Goal: Task Accomplishment & Management: Use online tool/utility

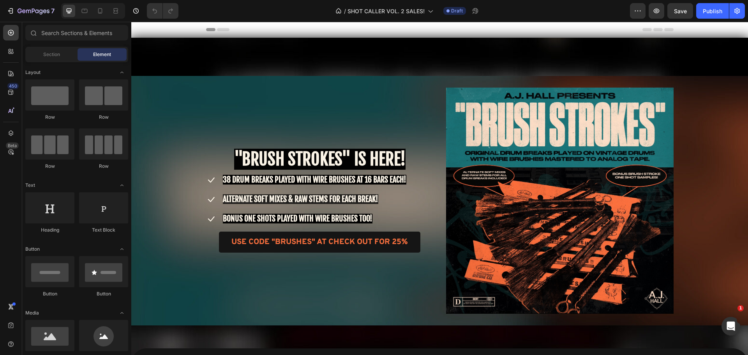
click at [289, 154] on strong ""BRUSH STROKES" IS HERE!" at bounding box center [319, 159] width 171 height 21
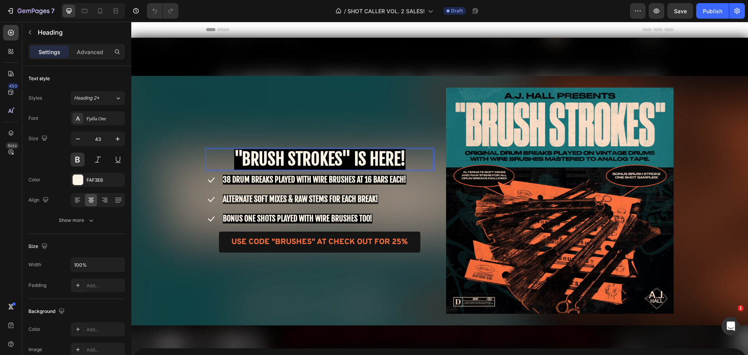
click at [334, 157] on strong ""BRUSH STROKES" IS HERE!" at bounding box center [319, 159] width 171 height 21
click at [337, 159] on strong ""BRUSH STROKES" IS HERE!" at bounding box center [319, 159] width 171 height 21
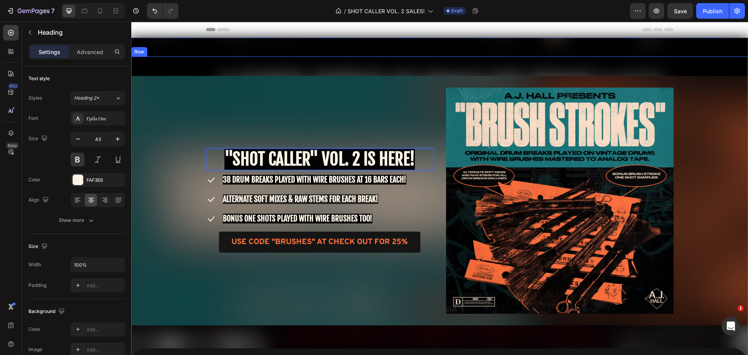
click at [184, 205] on div ""SHOT CALLER" VOL. 2 IS HERE! Heading 8 Icon 38 DRUM BREAKS PLAYED WITH WIRE BR…" at bounding box center [439, 201] width 617 height 226
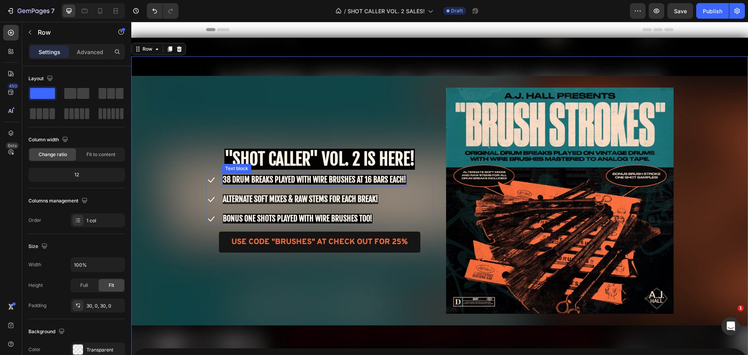
click at [232, 184] on span "38 DRUM BREAKS PLAYED WITH WIRE BRUSHES AT 16 BARS EACH!" at bounding box center [315, 180] width 184 height 10
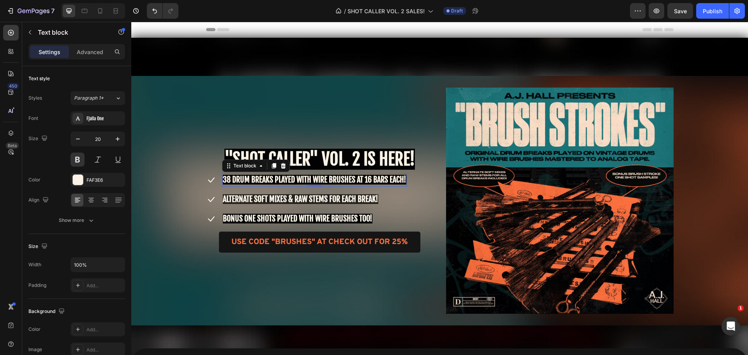
click at [232, 180] on span "38 DRUM BREAKS PLAYED WITH WIRE BRUSHES AT 16 BARS EACH!" at bounding box center [315, 180] width 184 height 10
click at [226, 178] on span "38 DRUM BREAKS PLAYED WITH WIRE BRUSHES AT 16 BARS EACH!" at bounding box center [315, 180] width 184 height 10
click at [271, 178] on span "35 DRUM BREAKS PLAYED WITH WIRE BRUSHES AT 16 BARS EACH!" at bounding box center [315, 180] width 184 height 10
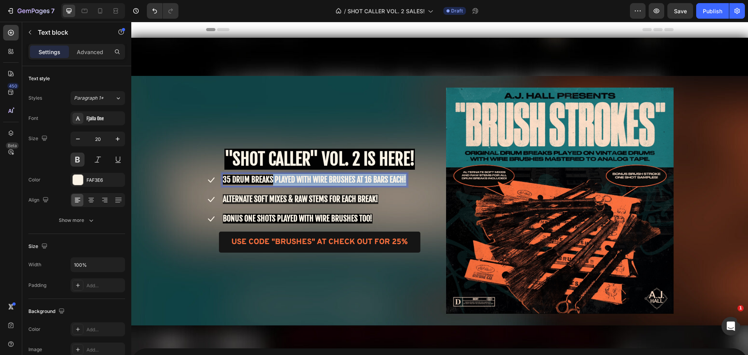
drag, startPoint x: 270, startPoint y: 179, endPoint x: 406, endPoint y: 181, distance: 136.0
click at [406, 181] on span "35 DRUM BREAKS PLAYED WITH WIRE BRUSHES AT 16 BARS EACH!" at bounding box center [315, 180] width 184 height 10
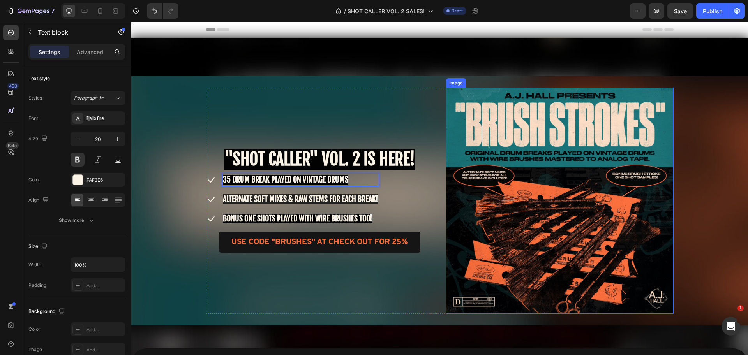
click at [501, 217] on img at bounding box center [560, 201] width 228 height 226
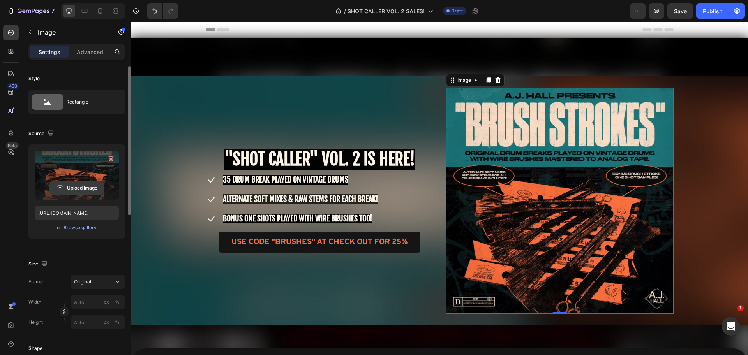
click at [78, 186] on input "file" at bounding box center [77, 188] width 54 height 13
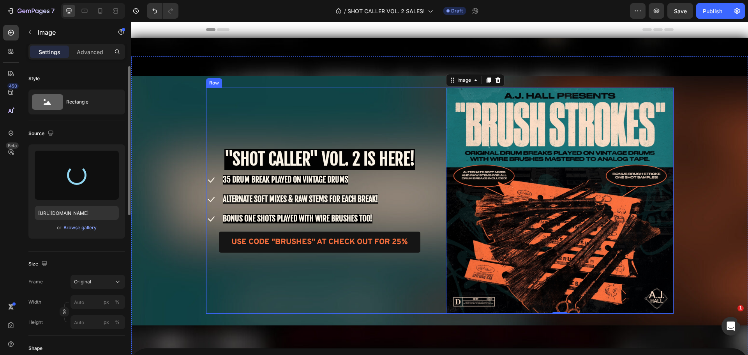
type input "[URL][DOMAIN_NAME]"
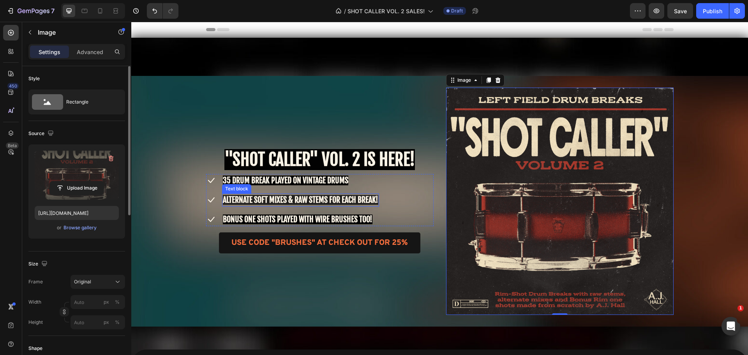
click at [249, 203] on span "ALTERNATE SOFT MIXES & RAW STEMS FOR EACH BREAK!" at bounding box center [300, 200] width 155 height 10
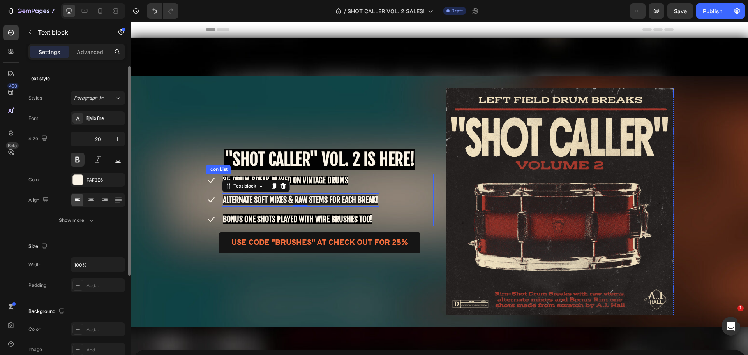
click at [297, 193] on ul "Icon 35 DRUM BREAK PLAYED ON VINTAGE DRUMS Text block Icon ALTERNATE SOFT MIXES…" at bounding box center [292, 200] width 173 height 52
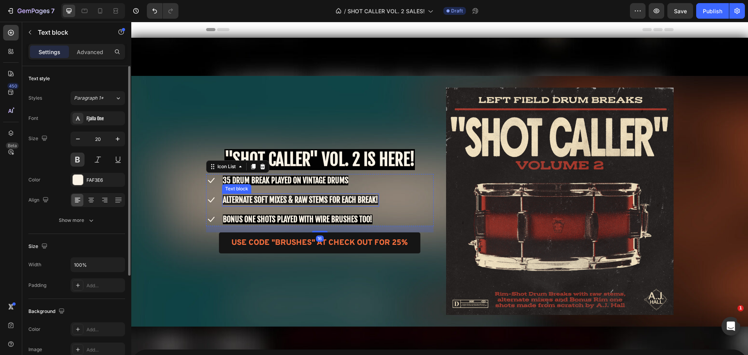
click at [316, 199] on span "ALTERNATE SOFT MIXES & RAW STEMS FOR EACH BREAK!" at bounding box center [300, 200] width 155 height 10
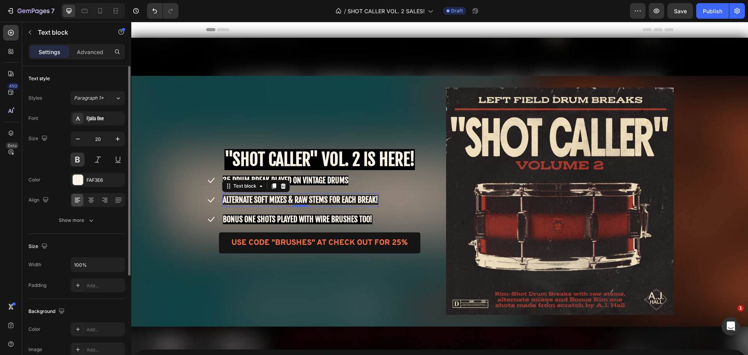
click at [372, 202] on span "ALTERNATE SOFT MIXES & RAW STEMS FOR EACH BREAK!" at bounding box center [300, 200] width 155 height 10
click at [250, 219] on span "BONUS ONE SHOTS PLAYED WITH WIRE BRUSHES TOO!" at bounding box center [298, 220] width 150 height 10
click at [270, 219] on span "BONUS ONE SHOTS PLAYED WITH WIRE BRUSHES TOO!" at bounding box center [298, 220] width 150 height 10
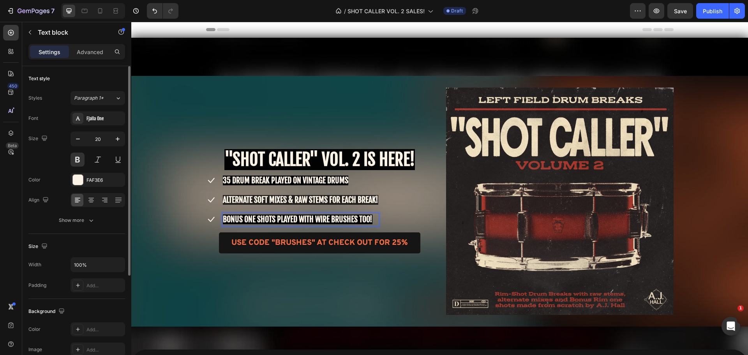
click at [238, 219] on span "BONUS ONE SHOTS PLAYED WITH WIRE BRUSHES TOO!" at bounding box center [298, 220] width 150 height 10
click at [382, 219] on span "BONUS RIM ONE SHOTS PLAYED WITH WIRE BRUSHES TOO!" at bounding box center [304, 220] width 162 height 10
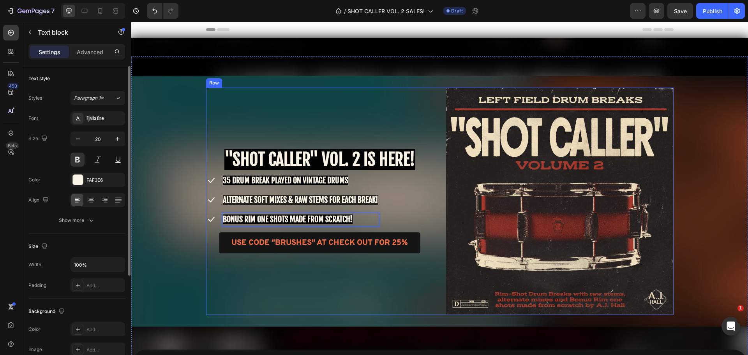
click at [398, 122] on div "⁠⁠⁠⁠⁠⁠⁠ "SHOT CALLER" VOL. 2 IS HERE! Heading Icon 35 DRUM BREAK PLAYED ON VINT…" at bounding box center [320, 202] width 228 height 228
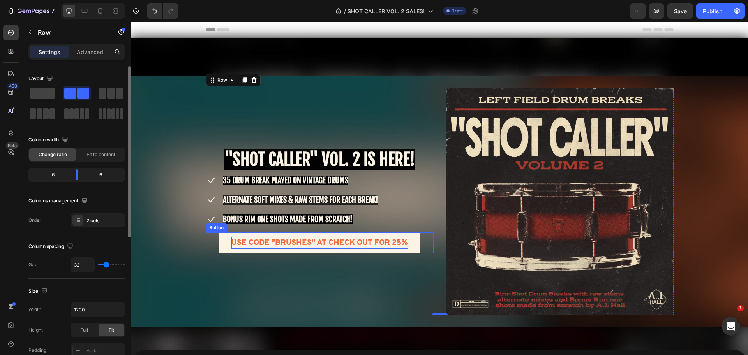
click at [245, 244] on span "USE CODE "BRUSHES" AT CHECK OUT FOR 25%" at bounding box center [319, 243] width 176 height 10
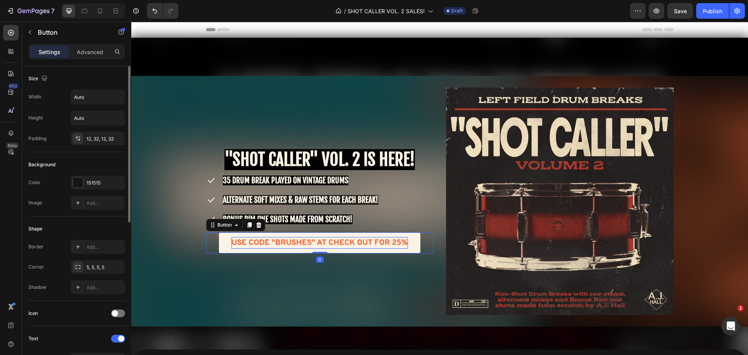
click at [290, 242] on span "USE CODE "BRUSHES" AT CHECK OUT FOR 25%" at bounding box center [319, 243] width 176 height 10
click at [308, 242] on span "USE CODE "BRUSHES" AT CHECK OUT FOR 25%" at bounding box center [319, 243] width 176 height 10
click at [392, 242] on span "USE CODE "STICKS" AT CHECK OUT FOR 25%" at bounding box center [319, 243] width 166 height 10
click at [348, 276] on div "⁠⁠⁠⁠⁠⁠⁠ "SHOT CALLER" VOL. 2 IS HERE! Heading Icon 35 DRUM BREAK PLAYED ON VINT…" at bounding box center [320, 202] width 228 height 228
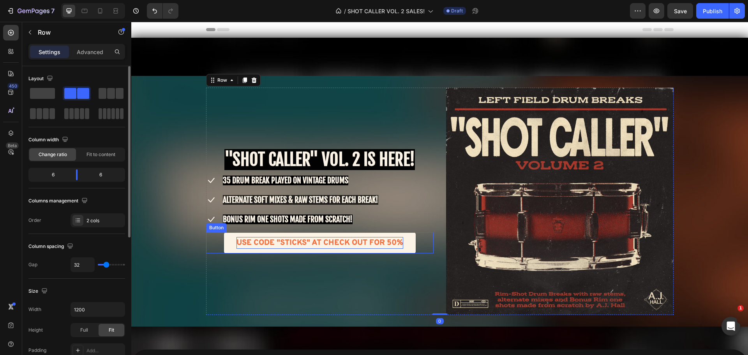
click at [327, 245] on span "USE CODE "STICKS" AT CHECK OUT FOR 50%" at bounding box center [319, 243] width 167 height 10
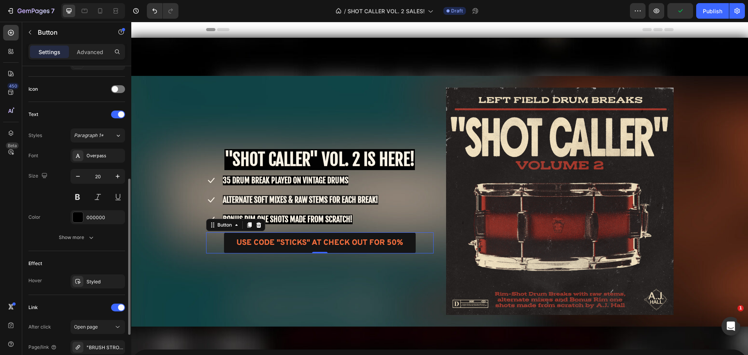
scroll to position [308, 0]
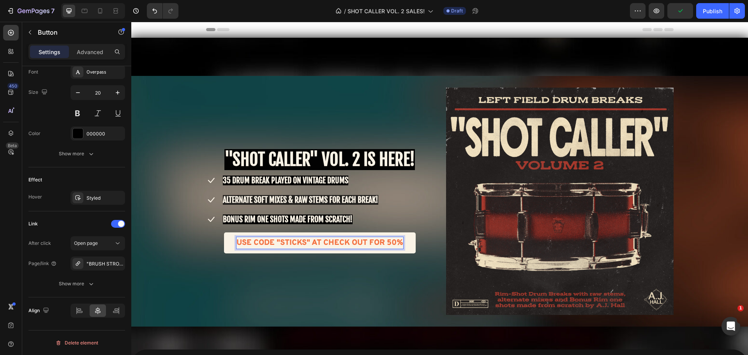
click at [288, 240] on span "USE CODE "STICKS" AT CHECK OUT FOR 50%" at bounding box center [319, 243] width 167 height 10
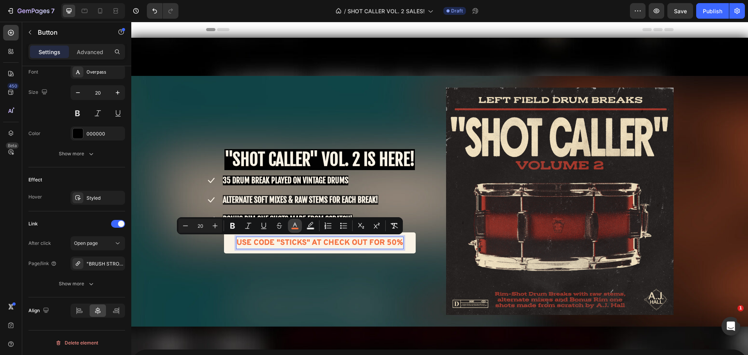
click at [294, 226] on icon "Editor contextual toolbar" at bounding box center [295, 226] width 8 height 8
type input "F46E3D"
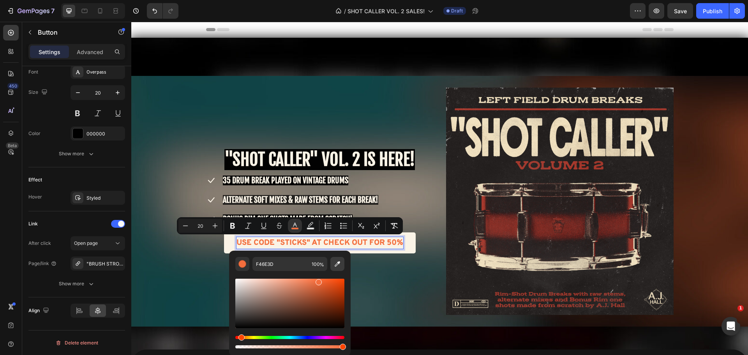
click at [333, 263] on button "Editor contextual toolbar" at bounding box center [337, 264] width 14 height 14
type input "782A22"
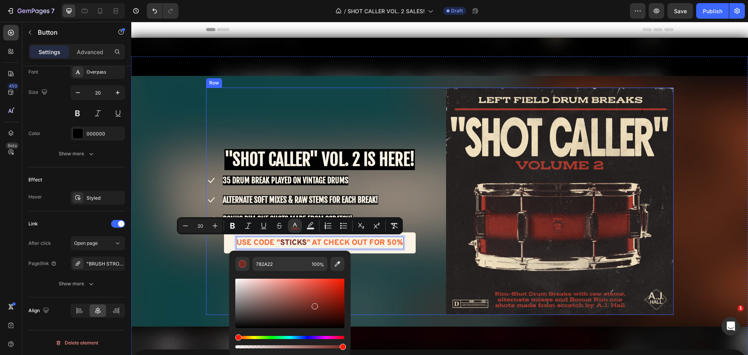
click at [211, 253] on div "⁠⁠⁠⁠⁠⁠⁠ "SHOT CALLER" VOL. 2 IS HERE! Heading Icon 35 DRUM BREAK PLAYED ON VINT…" at bounding box center [320, 202] width 228 height 228
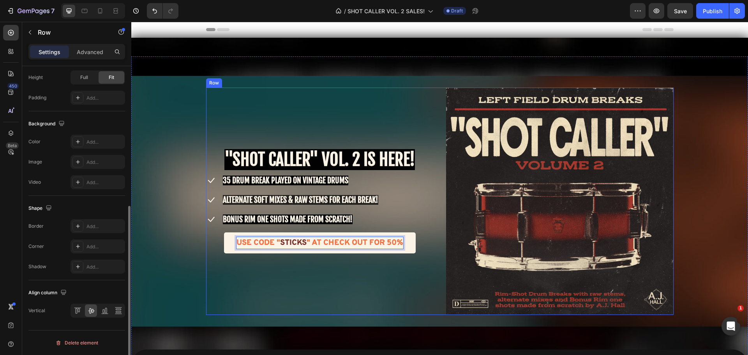
scroll to position [0, 0]
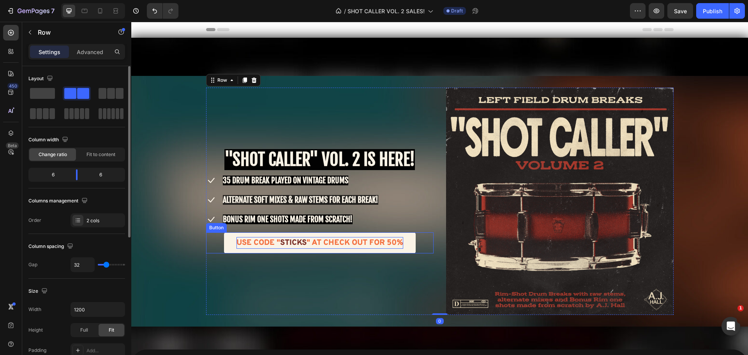
click at [258, 243] on span "USE CODE "" at bounding box center [258, 243] width 44 height 10
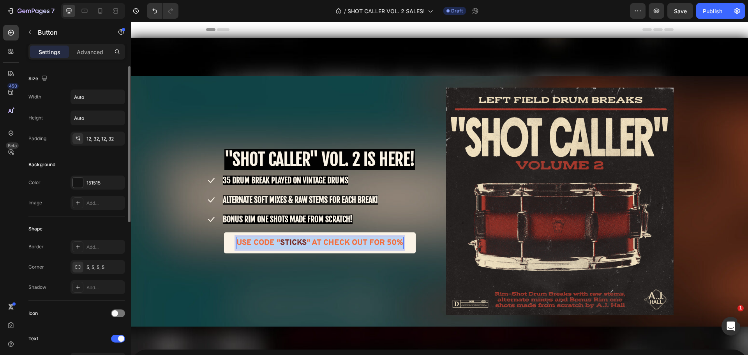
click at [257, 240] on span "USE CODE "" at bounding box center [258, 243] width 44 height 10
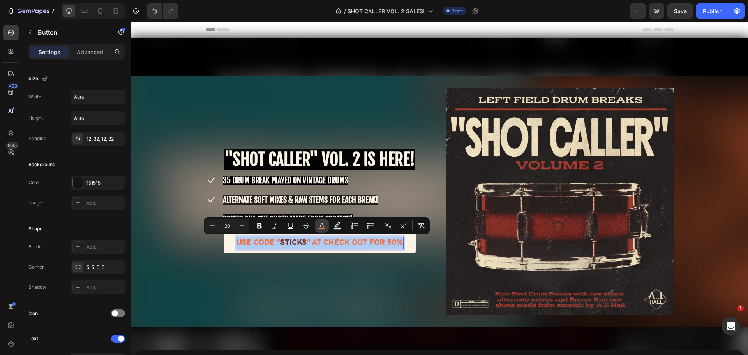
click at [321, 223] on icon "Editor contextual toolbar" at bounding box center [322, 226] width 8 height 8
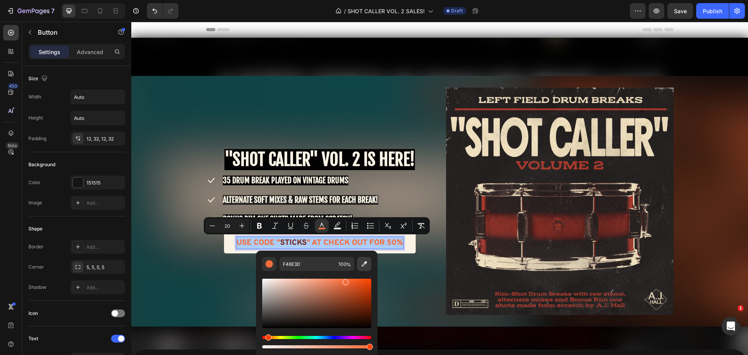
click at [363, 265] on icon "Editor contextual toolbar" at bounding box center [364, 263] width 5 height 5
type input "812B23"
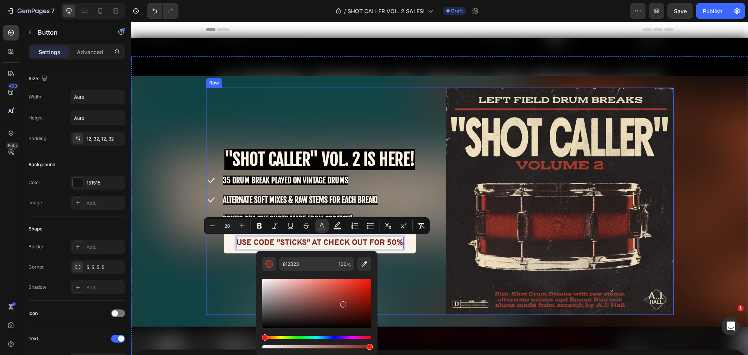
click at [413, 277] on div "⁠⁠⁠⁠⁠⁠⁠ "SHOT CALLER" VOL. 2 IS HERE! Heading Icon 35 DRUM BREAK PLAYED ON VINT…" at bounding box center [320, 202] width 228 height 228
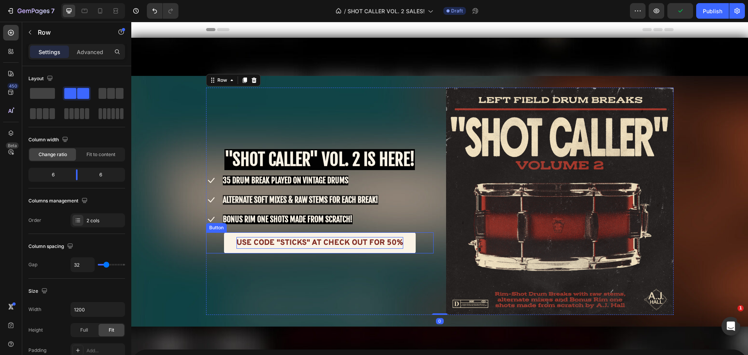
click at [225, 242] on link "USE CODE "STICKS" AT CHECK OUT FOR 50%" at bounding box center [320, 243] width 192 height 21
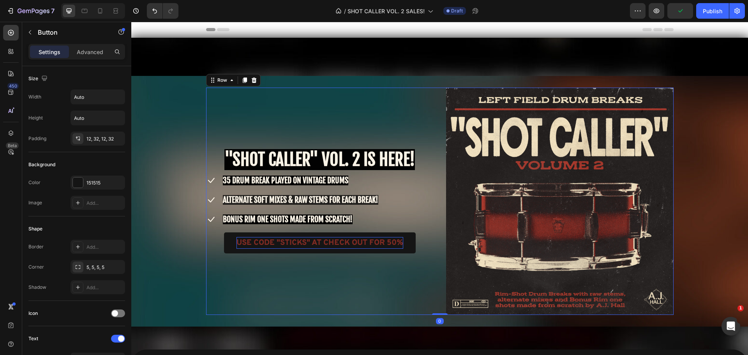
click at [226, 267] on div "⁠⁠⁠⁠⁠⁠⁠ "SHOT CALLER" VOL. 2 IS HERE! Heading Icon 35 DRUM BREAK PLAYED ON VINT…" at bounding box center [320, 202] width 228 height 228
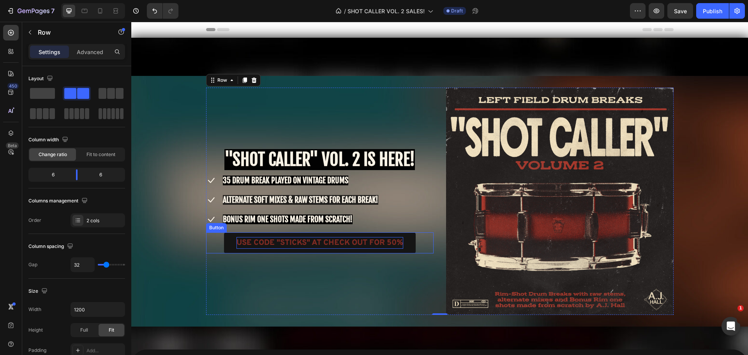
click at [240, 242] on span "USE CODE "STICKS" AT CHECK OUT FOR 50%" at bounding box center [319, 243] width 167 height 10
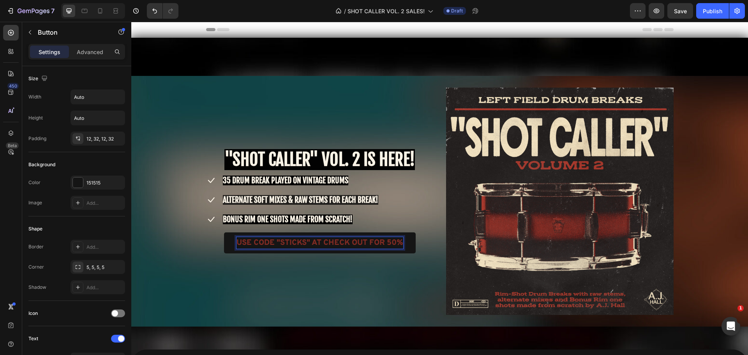
click at [240, 242] on span "USE CODE "STICKS" AT CHECK OUT FOR 50%" at bounding box center [319, 243] width 167 height 10
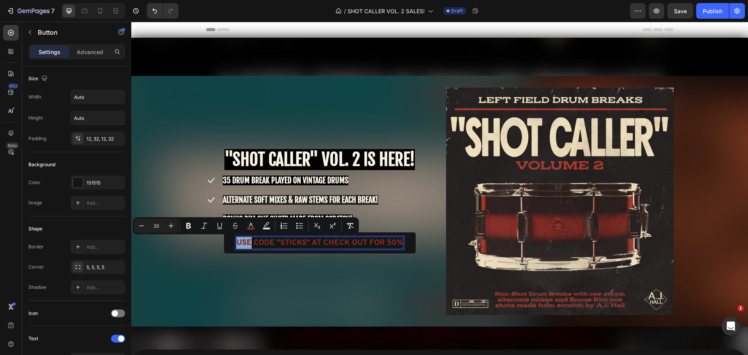
click at [240, 242] on span "USE CODE "STICKS" AT CHECK OUT FOR 50%" at bounding box center [319, 243] width 167 height 10
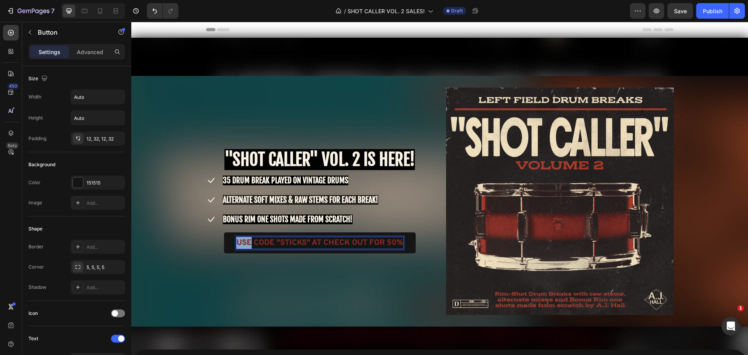
click at [240, 242] on span "USE CODE "STICKS" AT CHECK OUT FOR 50%" at bounding box center [319, 243] width 167 height 10
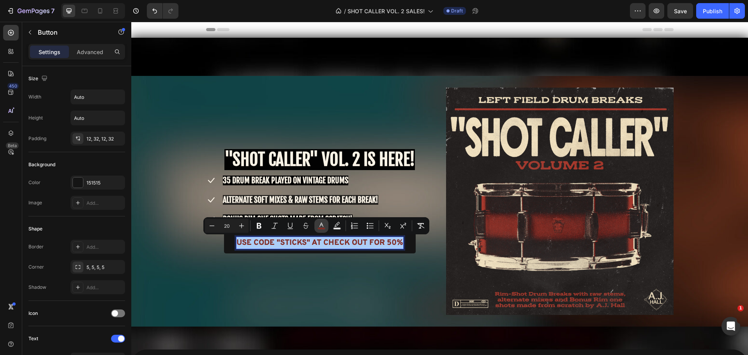
click at [323, 224] on icon "Editor contextual toolbar" at bounding box center [322, 226] width 8 height 8
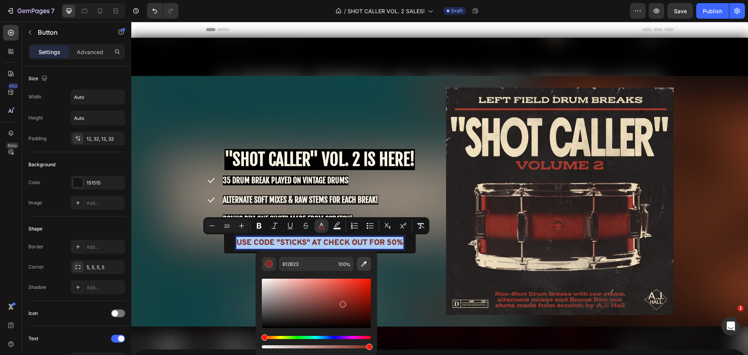
click at [364, 265] on icon "Editor contextual toolbar" at bounding box center [364, 264] width 8 height 8
type input "E3D6B6"
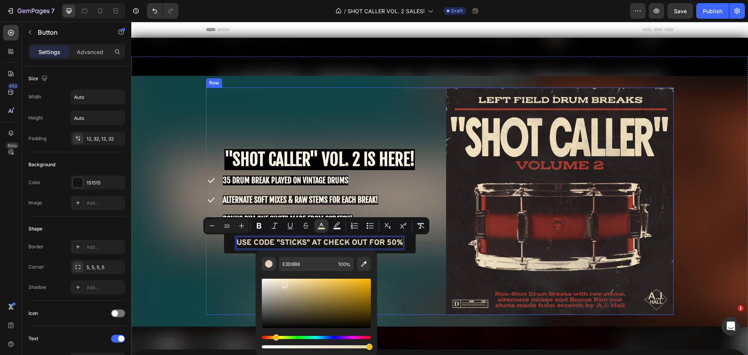
click at [432, 185] on div "⁠⁠⁠⁠⁠⁠⁠ "SHOT CALLER" VOL. 2 IS HERE! Heading Icon 35 DRUM BREAK PLAYED ON VINT…" at bounding box center [440, 202] width 468 height 228
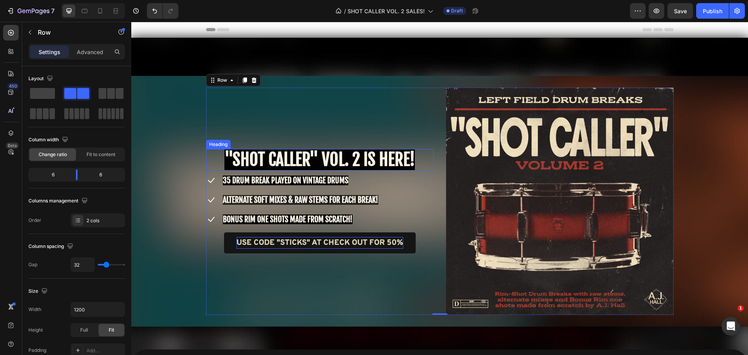
click at [250, 154] on strong ""SHOT CALLER" VOL. 2 IS HERE!" at bounding box center [319, 159] width 191 height 21
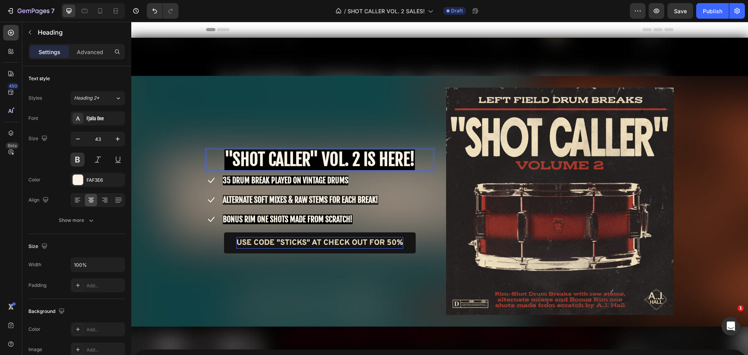
click at [252, 155] on strong ""SHOT CALLER" VOL. 2 IS HERE!" at bounding box center [319, 159] width 191 height 21
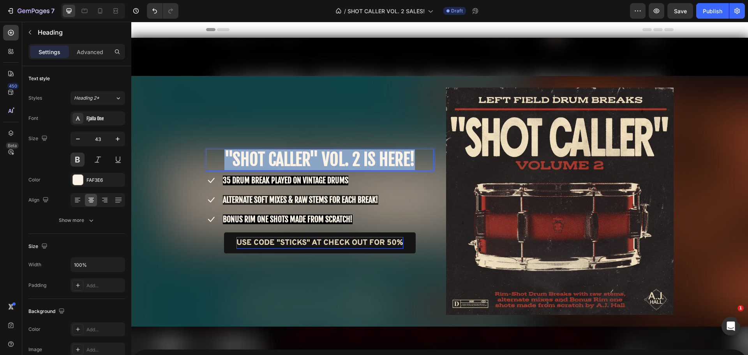
click at [252, 155] on strong ""SHOT CALLER" VOL. 2 IS HERE!" at bounding box center [319, 159] width 191 height 21
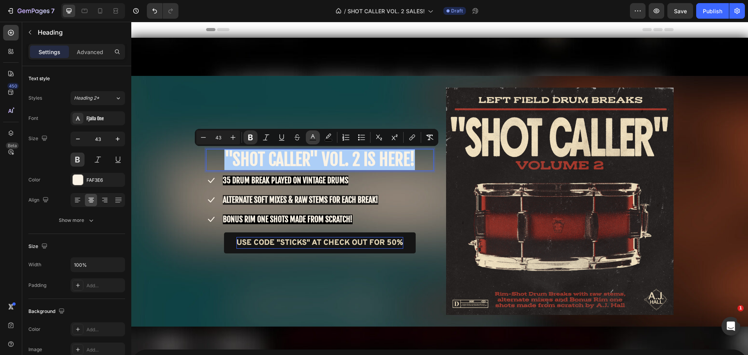
click at [311, 134] on icon "Editor contextual toolbar" at bounding box center [313, 138] width 8 height 8
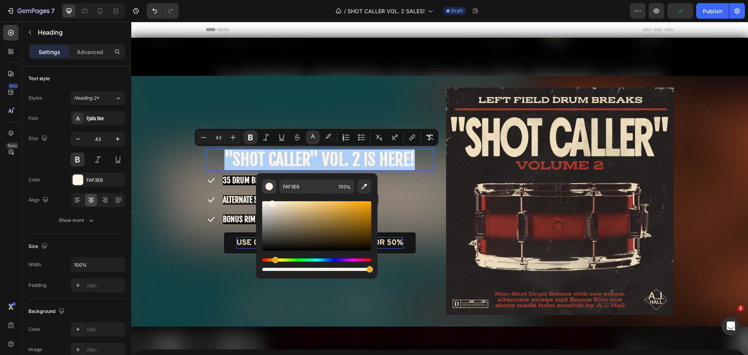
click at [269, 188] on div "Editor contextual toolbar" at bounding box center [269, 187] width 8 height 8
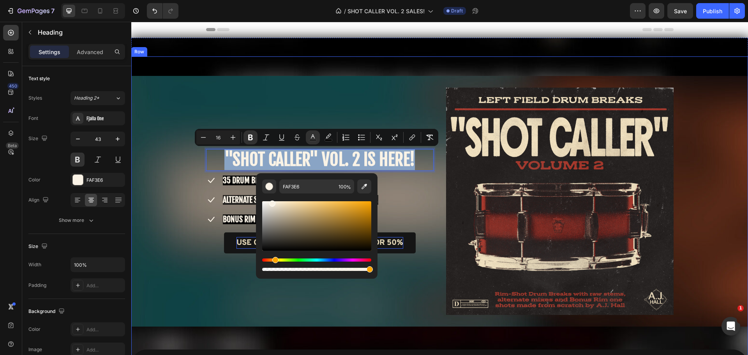
click at [183, 207] on div ""SHOT CALLER" VOL. 2 IS HERE! Heading 8 Icon 35 DRUM BREAK PLAYED ON VINTAGE DR…" at bounding box center [439, 202] width 617 height 228
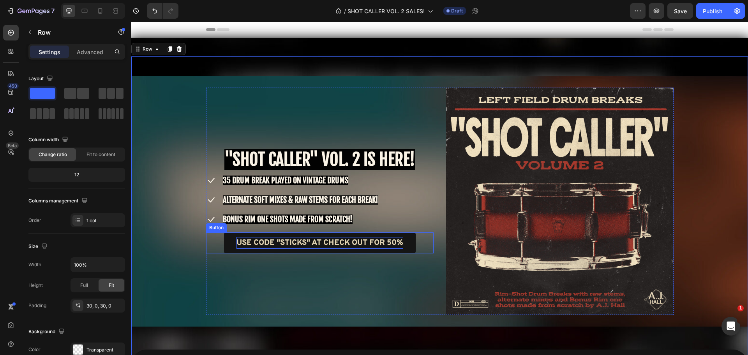
click at [252, 241] on span "USE CODE "STICKS" AT CHECK OUT FOR 50%" at bounding box center [319, 243] width 167 height 10
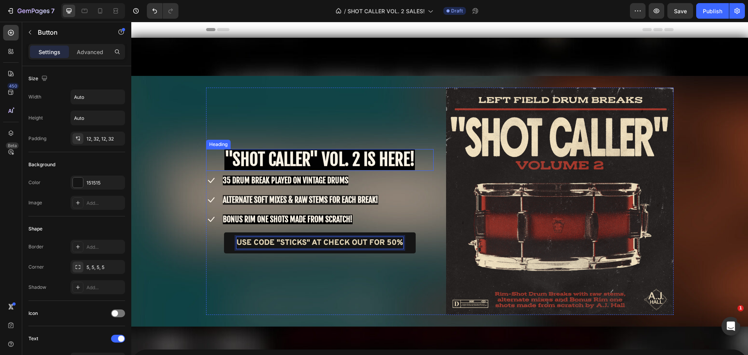
click at [254, 160] on strong ""SHOT CALLER" VOL. 2 IS HERE!" at bounding box center [319, 159] width 191 height 21
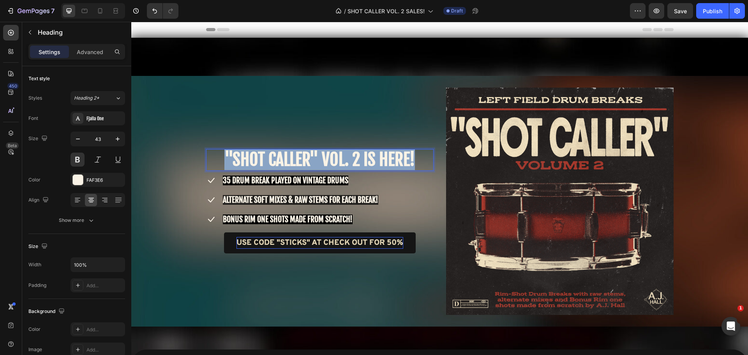
click at [254, 160] on strong ""SHOT CALLER" VOL. 2 IS HERE!" at bounding box center [319, 159] width 191 height 21
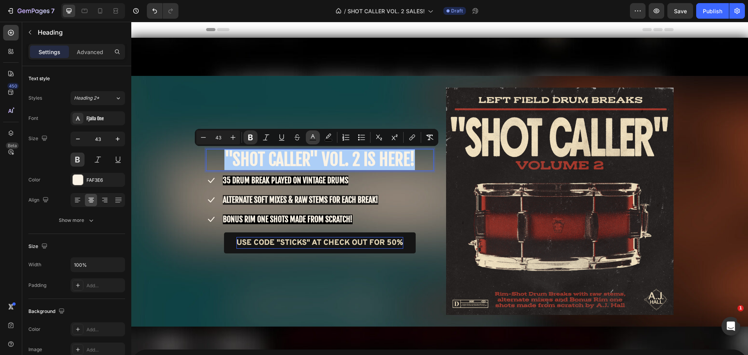
click at [312, 137] on icon "Editor contextual toolbar" at bounding box center [313, 138] width 8 height 8
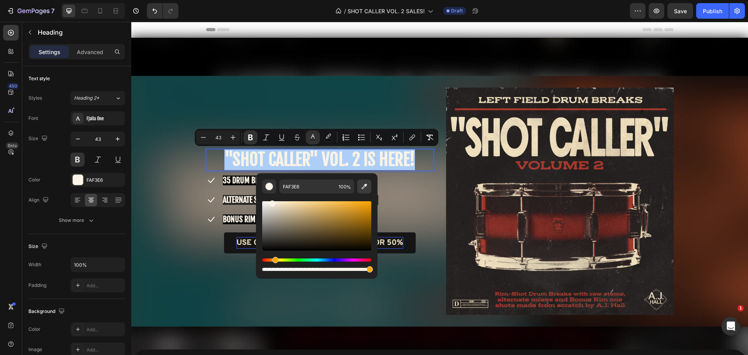
click at [363, 183] on icon "Editor contextual toolbar" at bounding box center [364, 187] width 8 height 8
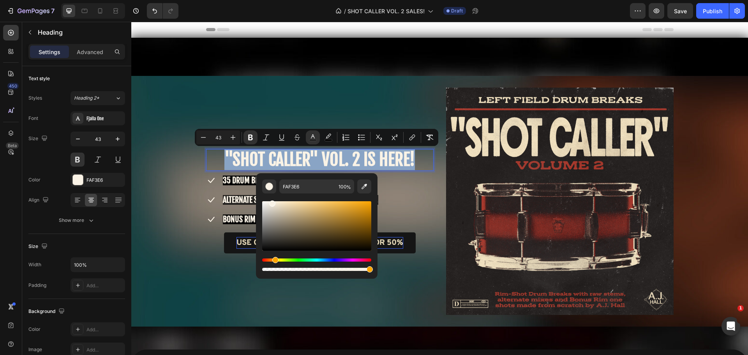
type input "E7D7B5"
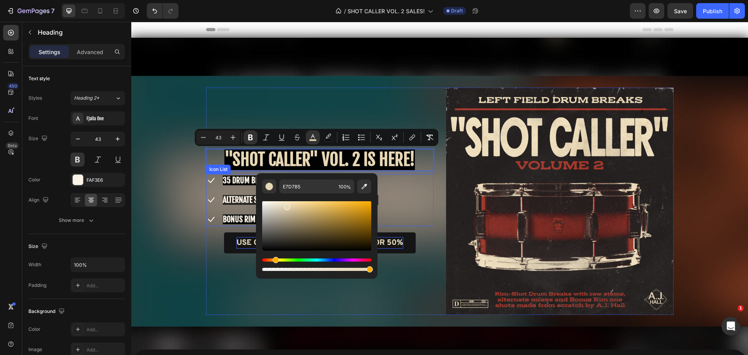
click at [424, 175] on div "Icon 35 DRUM BREAK PLAYED ON VINTAGE DRUMS Text block Icon ALTERNATE SOFT MIXES…" at bounding box center [320, 200] width 228 height 52
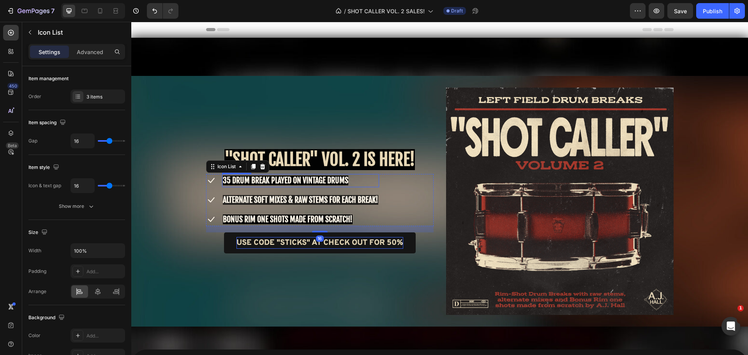
click at [249, 178] on span "35 DRUM BREAK PLAYED ON VINTAGE DRUMS" at bounding box center [285, 181] width 125 height 10
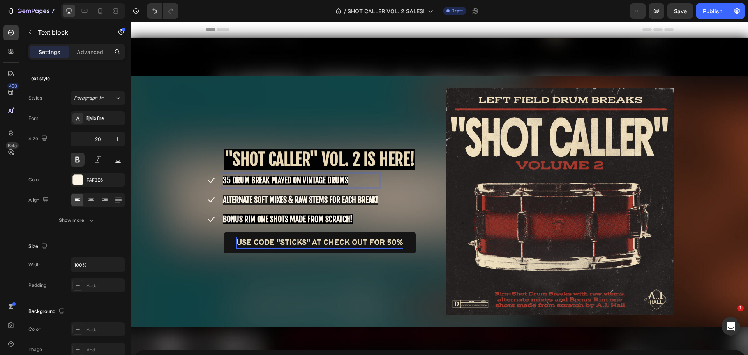
click at [249, 178] on span "35 DRUM BREAK PLAYED ON VINTAGE DRUMS" at bounding box center [285, 181] width 125 height 10
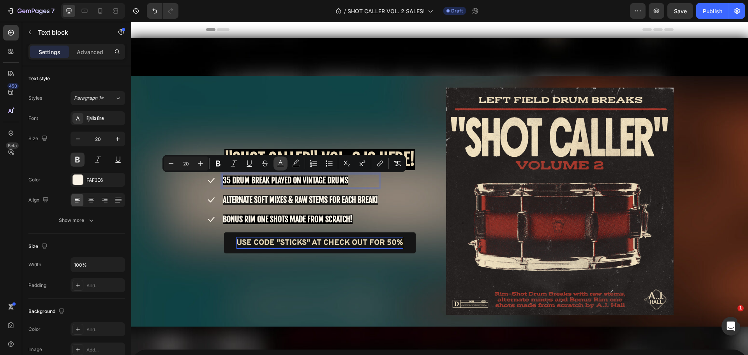
click at [279, 163] on icon "Editor contextual toolbar" at bounding box center [281, 164] width 8 height 8
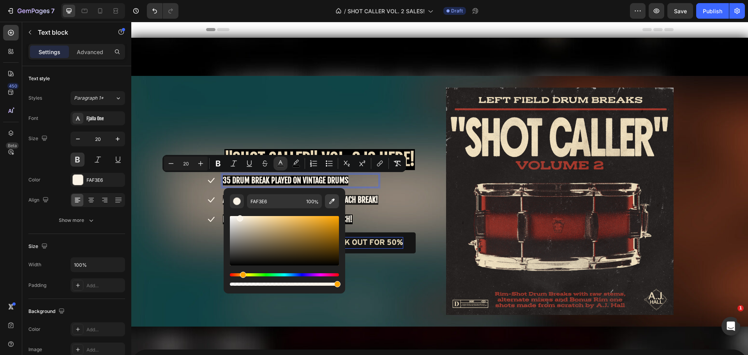
click at [329, 199] on icon "Editor contextual toolbar" at bounding box center [332, 202] width 8 height 8
type input "EADEBC"
click at [388, 192] on div "Icon 35 DRUM BREAK PLAYED ON VINTAGE DRUMS Text block 0 Icon ALTERNATE SOFT MIX…" at bounding box center [320, 200] width 228 height 52
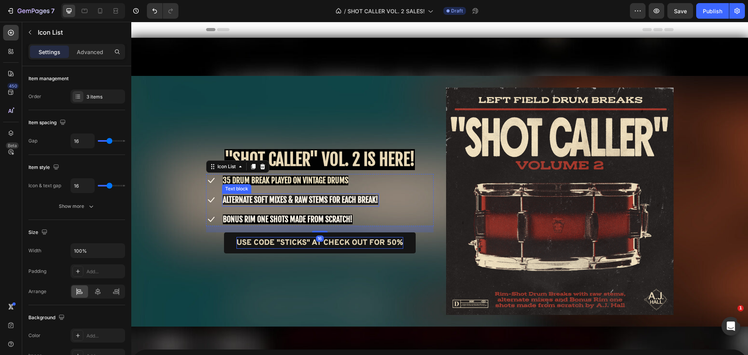
click at [318, 205] on p "ALTERNATE SOFT MIXES & RAW STEMS FOR EACH BREAK!" at bounding box center [300, 200] width 155 height 12
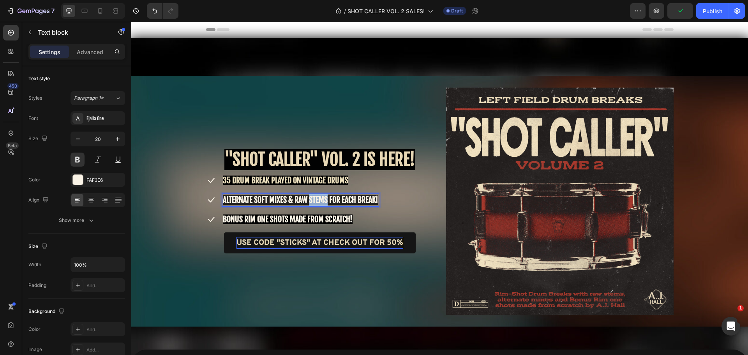
click at [318, 202] on span "ALTERNATE SOFT MIXES & RAW STEMS FOR EACH BREAK!" at bounding box center [300, 200] width 155 height 10
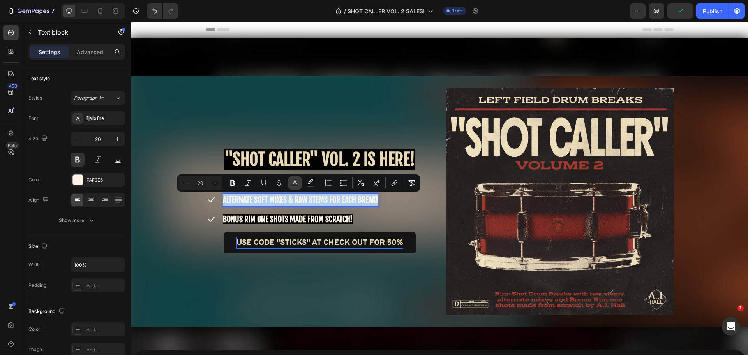
click at [292, 184] on icon "Editor contextual toolbar" at bounding box center [295, 183] width 8 height 8
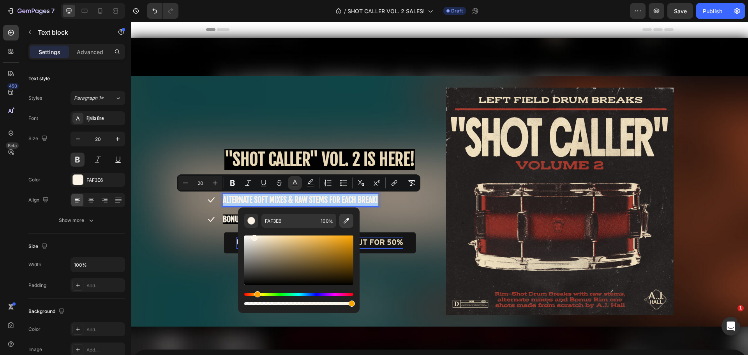
click at [351, 221] on button "Editor contextual toolbar" at bounding box center [346, 221] width 14 height 14
type input "F1E2C0"
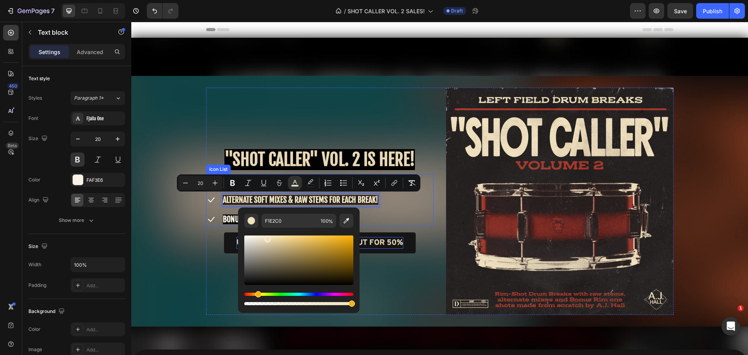
click at [403, 205] on div "Icon 35 DRUM BREAK PLAYED ON VINTAGE DRUMS Text block Icon ALTERNATE SOFT MIXES…" at bounding box center [320, 200] width 228 height 52
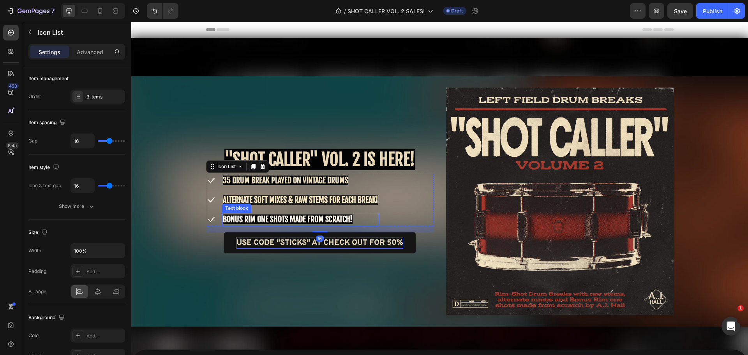
click at [283, 219] on span "BONUS RIM ONE SHOTS MADE FROM SCRATCH!" at bounding box center [288, 220] width 130 height 10
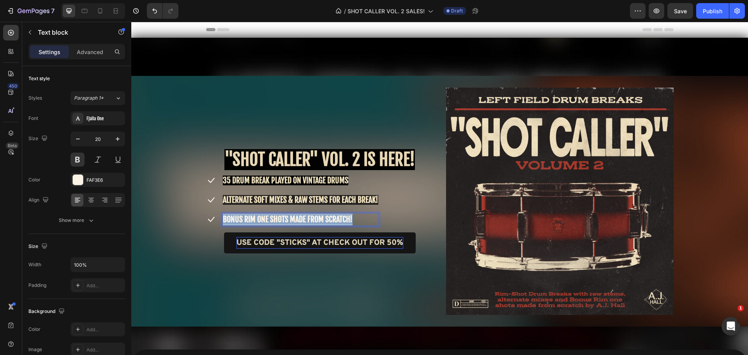
click at [283, 219] on span "BONUS RIM ONE SHOTS MADE FROM SCRATCH!" at bounding box center [288, 220] width 130 height 10
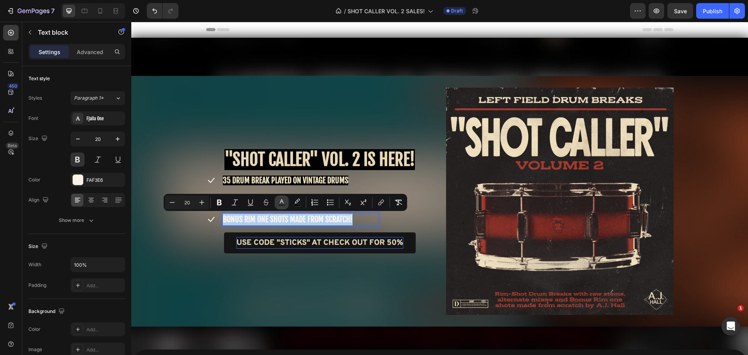
click at [281, 201] on icon "Editor contextual toolbar" at bounding box center [282, 201] width 4 height 4
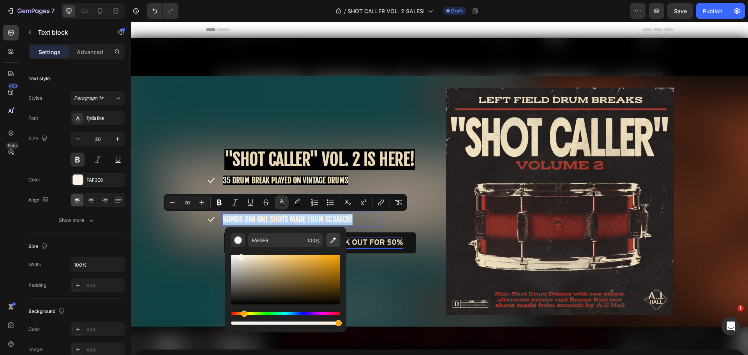
click at [333, 241] on icon "Editor contextual toolbar" at bounding box center [332, 240] width 5 height 5
type input "EEDFBD"
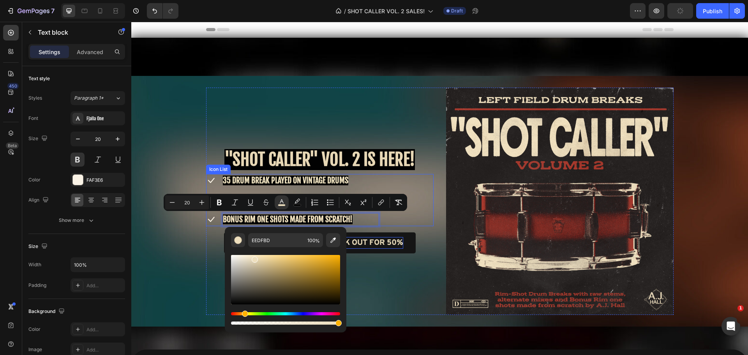
click at [404, 226] on div "Icon 35 DRUM BREAK PLAYED ON VINTAGE DRUMS Text block Icon ALTERNATE SOFT MIXES…" at bounding box center [320, 200] width 228 height 52
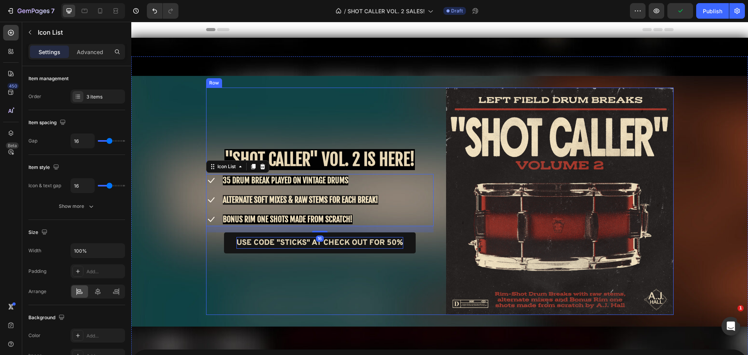
click at [365, 288] on div "⁠⁠⁠⁠⁠⁠⁠ "SHOT CALLER" VOL. 2 IS HERE! Heading Icon 35 DRUM BREAK PLAYED ON VINT…" at bounding box center [320, 202] width 228 height 228
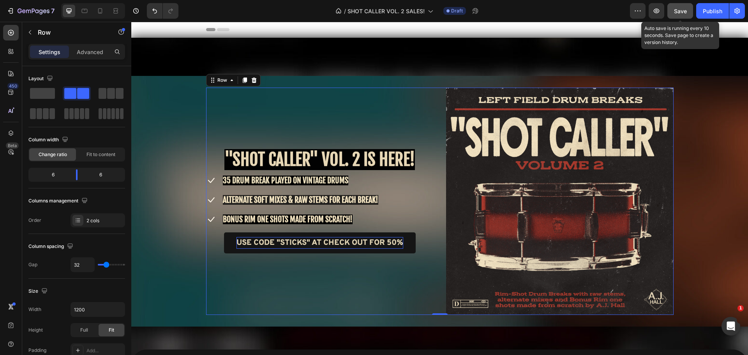
click at [672, 9] on button "Save" at bounding box center [680, 11] width 26 height 16
click at [295, 51] on div "⁠⁠⁠⁠⁠⁠⁠ "SHOT CALLER" VOL. 2 IS HERE! Heading Icon 35 DRUM BREAK PLAYED ON VINT…" at bounding box center [439, 219] width 617 height 362
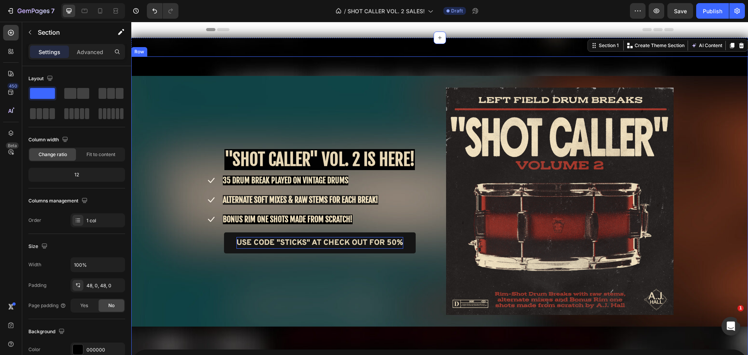
click at [310, 80] on div "⁠⁠⁠⁠⁠⁠⁠ "SHOT CALLER" VOL. 2 IS HERE! Heading Icon 35 DRUM BREAK PLAYED ON VINT…" at bounding box center [439, 201] width 617 height 251
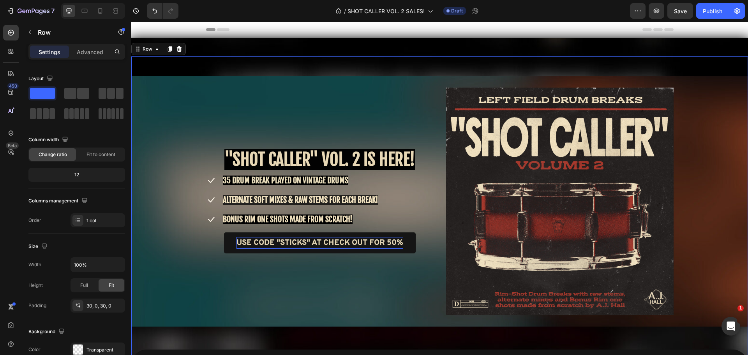
click at [245, 86] on div "⁠⁠⁠⁠⁠⁠⁠ "SHOT CALLER" VOL. 2 IS HERE! Heading Icon 35 DRUM BREAK PLAYED ON VINT…" at bounding box center [439, 201] width 617 height 251
click at [677, 13] on span "Save" at bounding box center [680, 11] width 13 height 7
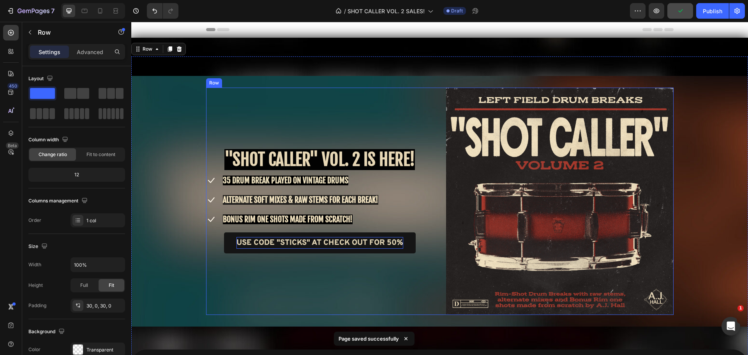
click at [268, 115] on div "⁠⁠⁠⁠⁠⁠⁠ "SHOT CALLER" VOL. 2 IS HERE! Heading Icon 35 DRUM BREAK PLAYED ON VINT…" at bounding box center [320, 202] width 228 height 228
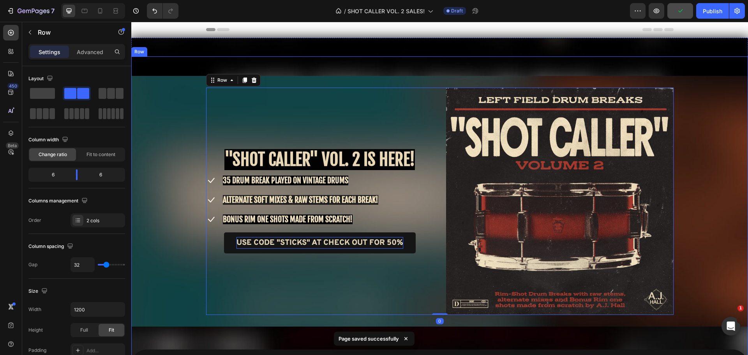
click at [169, 86] on div "⁠⁠⁠⁠⁠⁠⁠ "SHOT CALLER" VOL. 2 IS HERE! Heading Icon 35 DRUM BREAK PLAYED ON VINT…" at bounding box center [439, 201] width 617 height 251
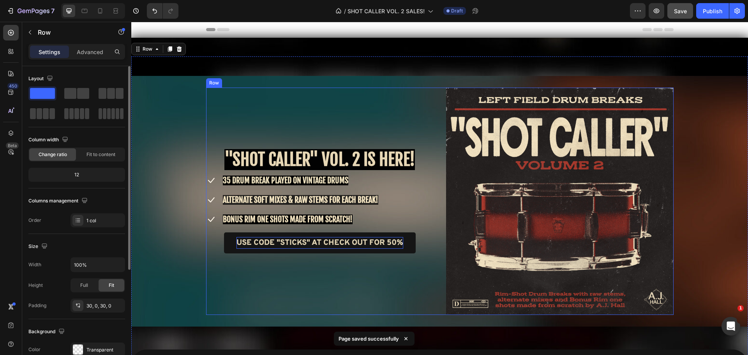
click at [271, 95] on div "⁠⁠⁠⁠⁠⁠⁠ "SHOT CALLER" VOL. 2 IS HERE! Heading Icon 35 DRUM BREAK PLAYED ON VINT…" at bounding box center [320, 202] width 228 height 228
click at [190, 116] on div "⁠⁠⁠⁠⁠⁠⁠ "SHOT CALLER" VOL. 2 IS HERE! Heading Icon 35 DRUM BREAK PLAYED ON VINT…" at bounding box center [439, 202] width 617 height 228
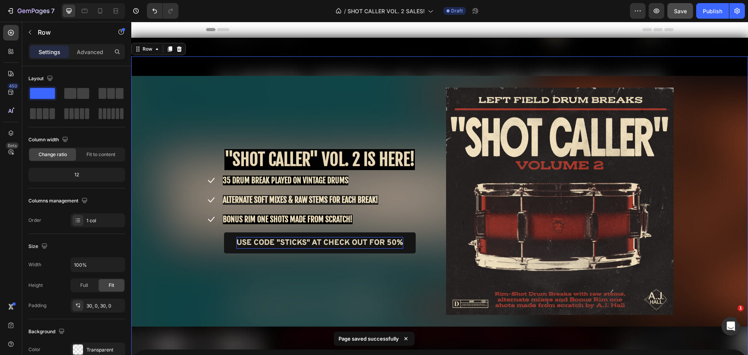
click at [187, 125] on div "⁠⁠⁠⁠⁠⁠⁠ "SHOT CALLER" VOL. 2 IS HERE! Heading Icon 35 DRUM BREAK PLAYED ON VINT…" at bounding box center [439, 202] width 617 height 228
click at [722, 102] on div "⁠⁠⁠⁠⁠⁠⁠ "SHOT CALLER" VOL. 2 IS HERE! Heading Icon 35 DRUM BREAK PLAYED ON VINT…" at bounding box center [439, 202] width 617 height 228
click at [719, 137] on div "⁠⁠⁠⁠⁠⁠⁠ "SHOT CALLER" VOL. 2 IS HERE! Heading Icon 35 DRUM BREAK PLAYED ON VINT…" at bounding box center [439, 202] width 617 height 228
click at [720, 159] on div "⁠⁠⁠⁠⁠⁠⁠ "SHOT CALLER" VOL. 2 IS HERE! Heading Icon 35 DRUM BREAK PLAYED ON VINT…" at bounding box center [439, 202] width 617 height 228
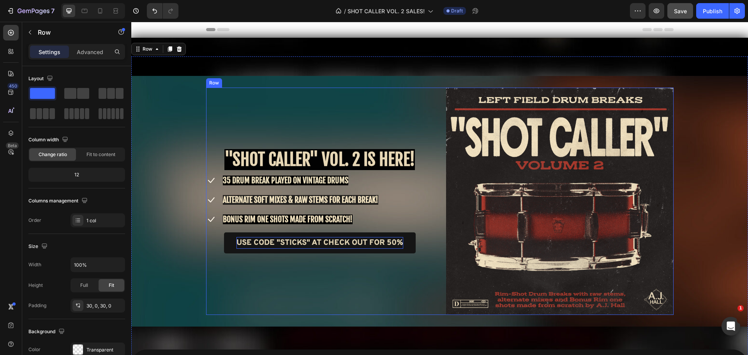
click at [329, 289] on div "⁠⁠⁠⁠⁠⁠⁠ "SHOT CALLER" VOL. 2 IS HERE! Heading Icon 35 DRUM BREAK PLAYED ON VINT…" at bounding box center [320, 202] width 228 height 228
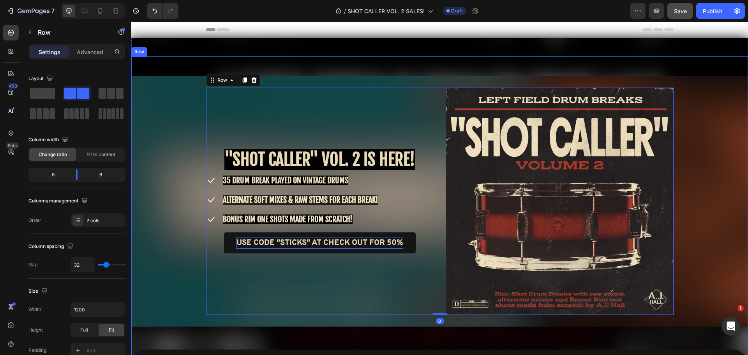
click at [157, 202] on div "⁠⁠⁠⁠⁠⁠⁠ "SHOT CALLER" VOL. 2 IS HERE! Heading Icon 35 DRUM BREAK PLAYED ON VINT…" at bounding box center [439, 202] width 617 height 228
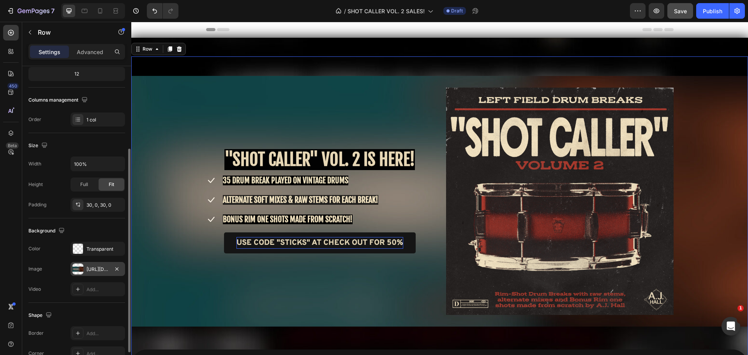
scroll to position [111, 0]
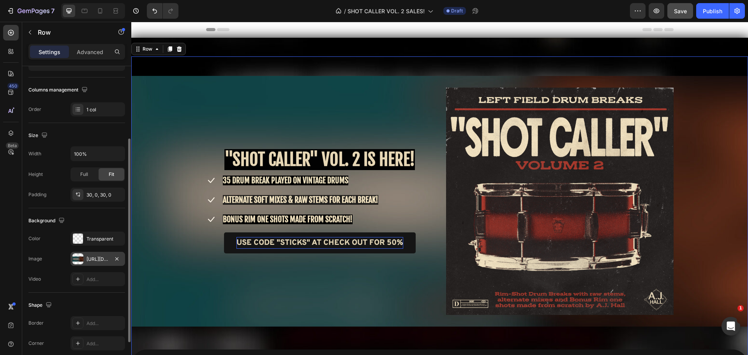
click at [87, 263] on div "[URL][DOMAIN_NAME]" at bounding box center [98, 259] width 55 height 14
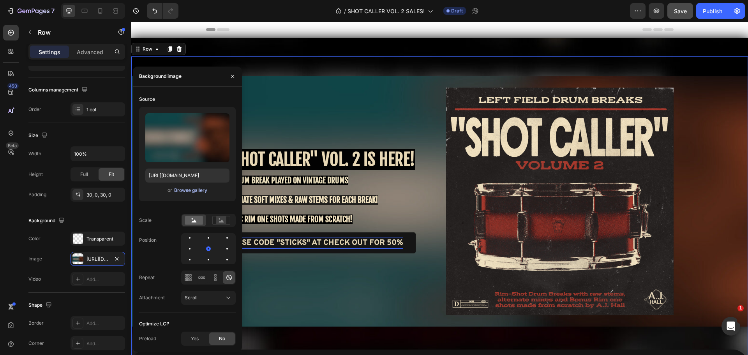
click at [181, 191] on div "Browse gallery" at bounding box center [190, 190] width 33 height 7
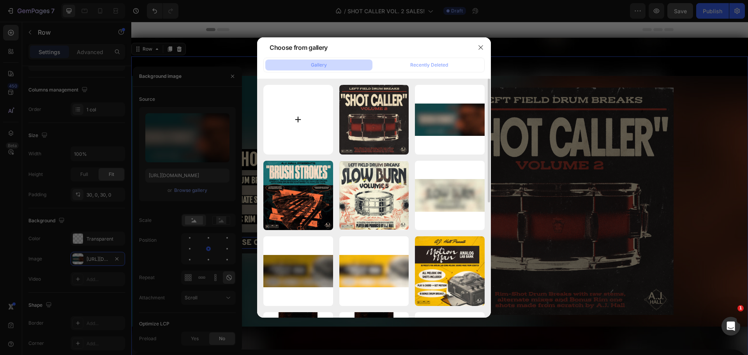
click at [302, 109] on input "file" at bounding box center [298, 120] width 70 height 70
type input "C:\fakepath\SHOT CALLER BLURRED BANNER.png"
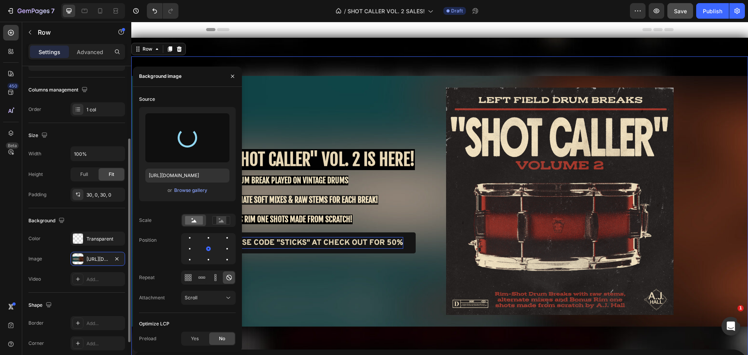
type input "[URL][DOMAIN_NAME]"
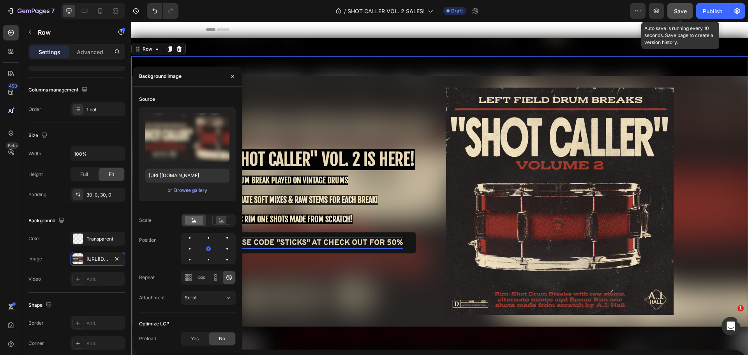
click at [679, 8] on span "Save" at bounding box center [680, 11] width 13 height 7
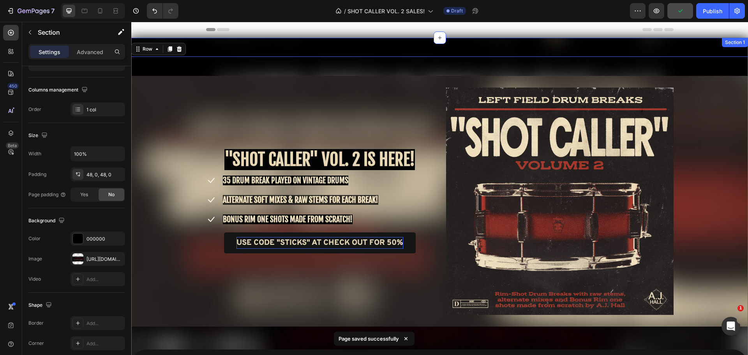
click at [256, 49] on div "⁠⁠⁠⁠⁠⁠⁠ "SHOT CALLER" VOL. 2 IS HERE! Heading Icon 35 DRUM BREAK PLAYED ON VINT…" at bounding box center [439, 219] width 617 height 362
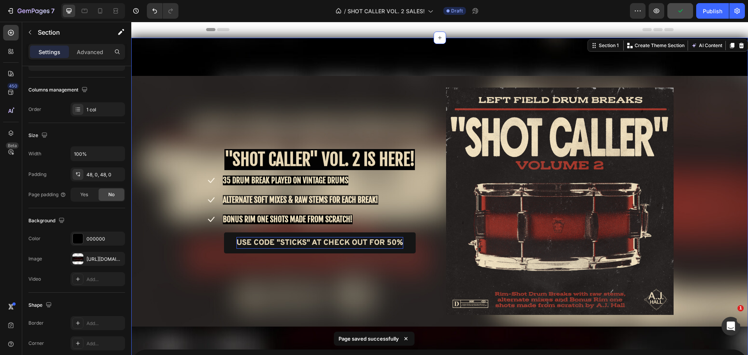
scroll to position [0, 0]
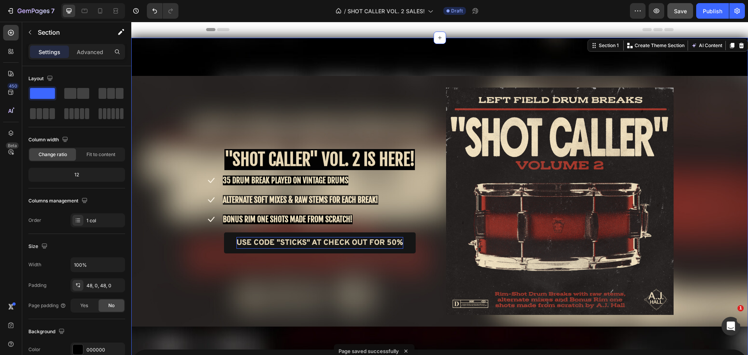
click at [277, 180] on span "35 DRUM BREAK PLAYED ON VINTAGE DRUMS" at bounding box center [285, 181] width 125 height 10
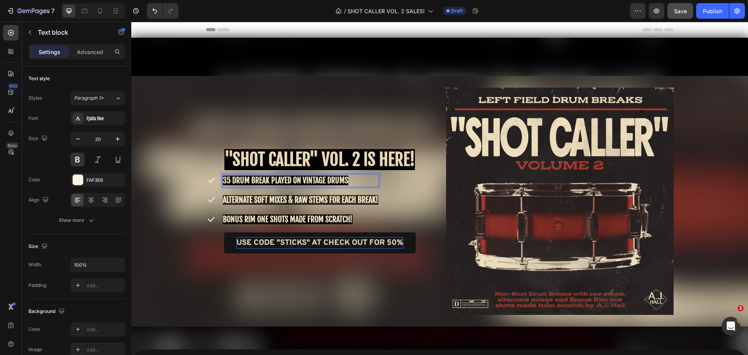
click at [285, 180] on span "35 DRUM BREAK PLAYED ON VINTAGE DRUMS" at bounding box center [285, 181] width 125 height 10
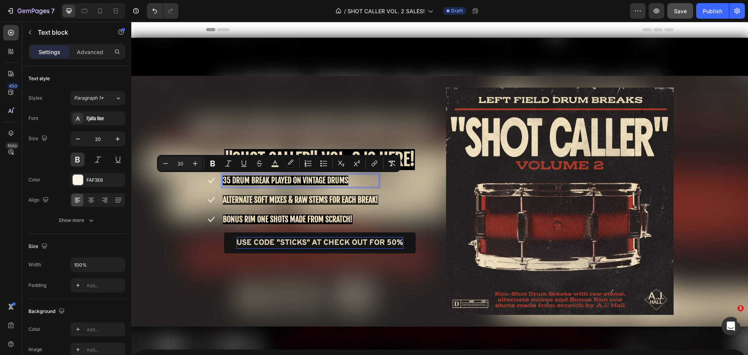
click at [334, 180] on span "35 DRUM BREAK PLAYED ON VINTAGE DRUMS" at bounding box center [285, 181] width 125 height 10
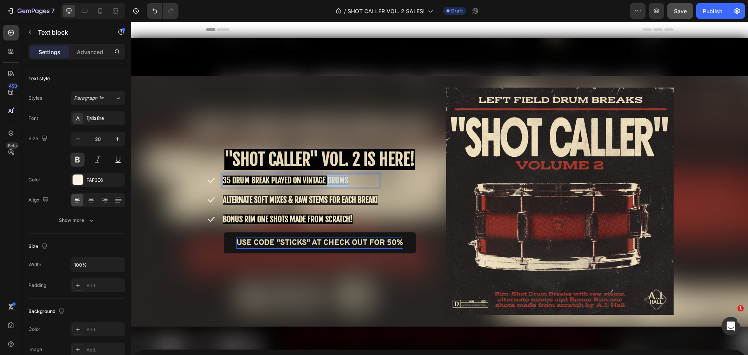
click at [334, 180] on span "35 DRUM BREAK PLAYED ON VINTAGE DRUMS" at bounding box center [285, 181] width 125 height 10
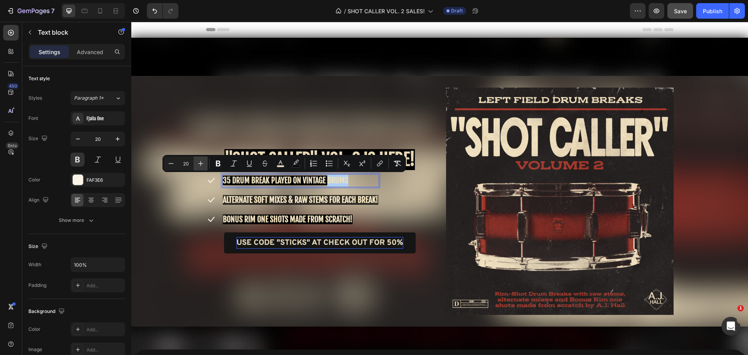
click at [201, 162] on icon "Editor contextual toolbar" at bounding box center [201, 164] width 8 height 8
type input "23"
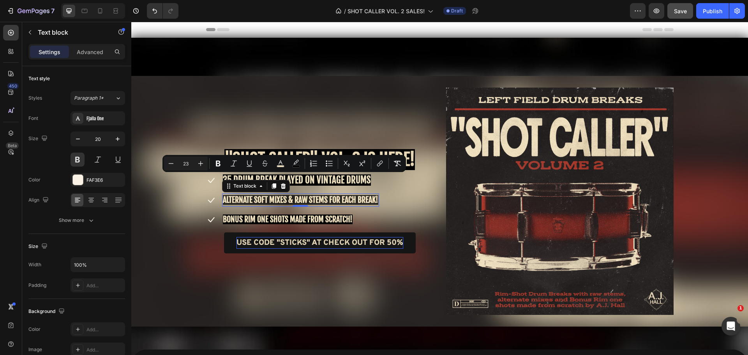
click at [358, 198] on span "ALTERNATE SOFT MIXES & RAW STEMS FOR EACH BREAK!" at bounding box center [300, 200] width 155 height 10
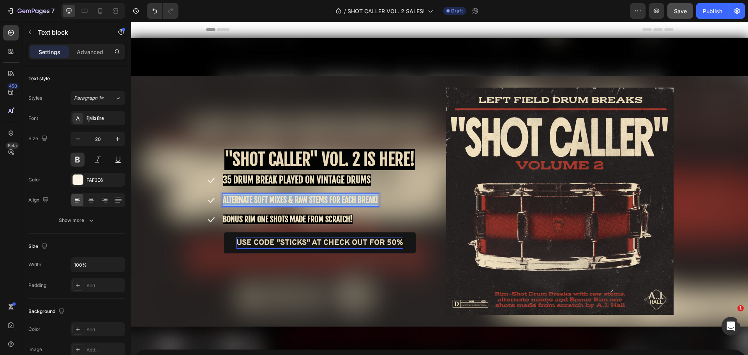
click at [358, 198] on span "ALTERNATE SOFT MIXES & RAW STEMS FOR EACH BREAK!" at bounding box center [300, 200] width 155 height 10
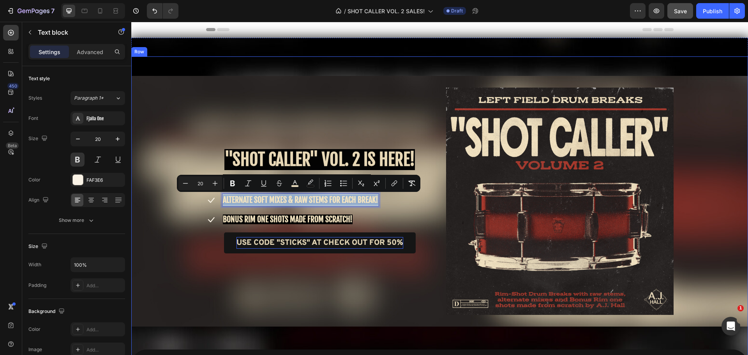
click at [197, 196] on div "⁠⁠⁠⁠⁠⁠⁠ "SHOT CALLER" VOL. 2 IS HERE! Heading Icon 35 DRUM BREAK PLAYED ON VINT…" at bounding box center [439, 202] width 617 height 228
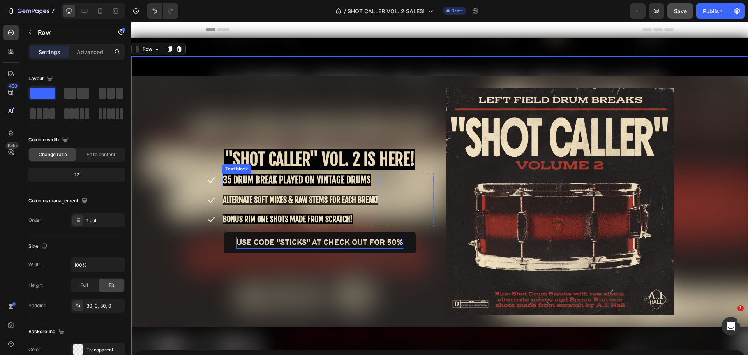
click at [245, 181] on span "35 DRUM BREAK PLAYED ON VINTAGE DRUMS" at bounding box center [297, 180] width 148 height 11
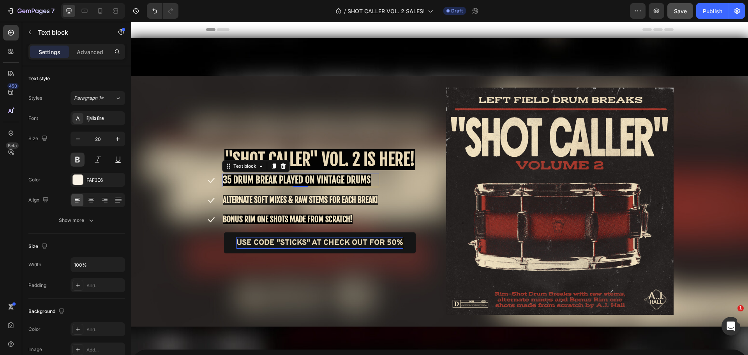
click at [245, 181] on span "35 DRUM BREAK PLAYED ON VINTAGE DRUMS" at bounding box center [297, 180] width 148 height 11
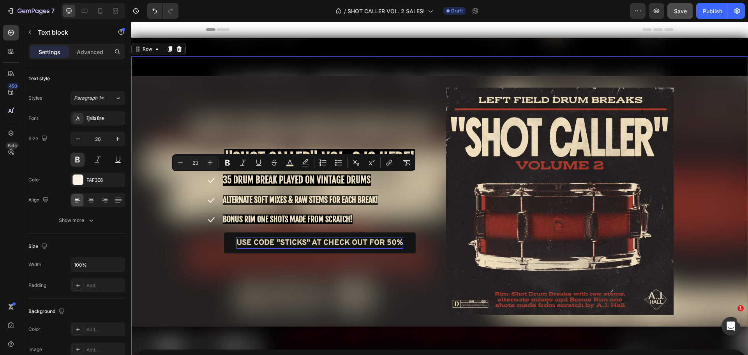
click at [197, 192] on div "⁠⁠⁠⁠⁠⁠⁠ "SHOT CALLER" VOL. 2 IS HERE! Heading Icon 35 DRUM BREAK PLAYED ON VINT…" at bounding box center [439, 202] width 617 height 228
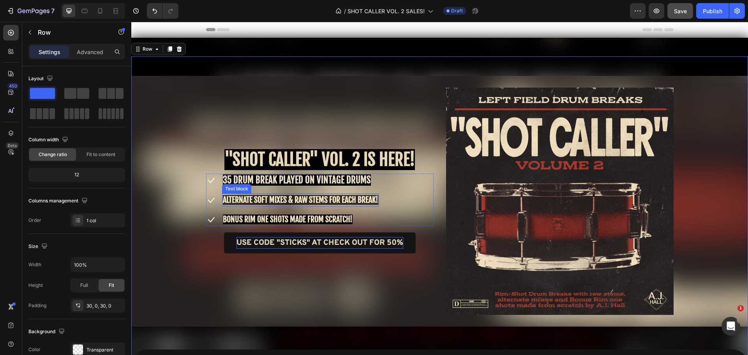
click at [234, 198] on span "ALTERNATE SOFT MIXES & RAW STEMS FOR EACH BREAK!" at bounding box center [300, 200] width 155 height 10
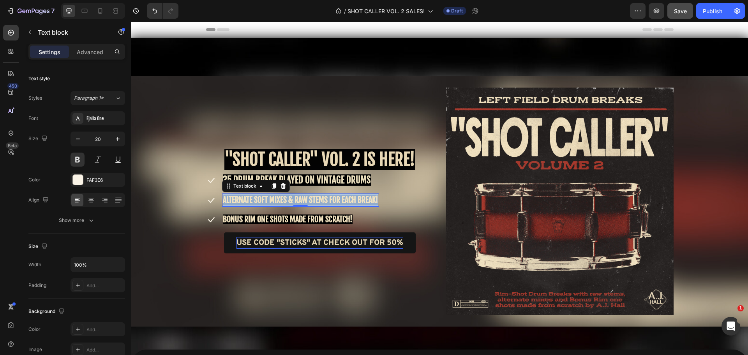
click at [234, 198] on span "ALTERNATE SOFT MIXES & RAW STEMS FOR EACH BREAK!" at bounding box center [300, 200] width 155 height 10
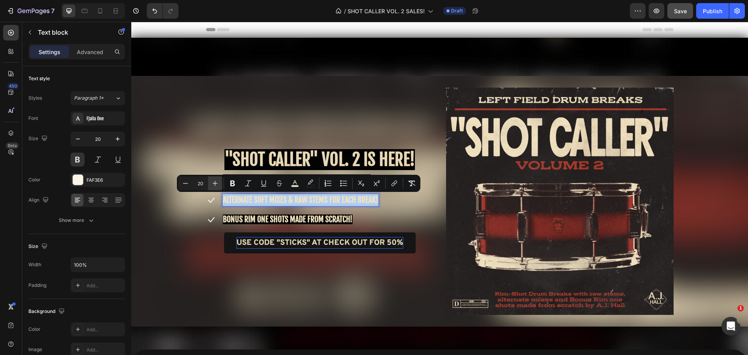
click at [217, 183] on icon "Editor contextual toolbar" at bounding box center [215, 184] width 8 height 8
type input "23"
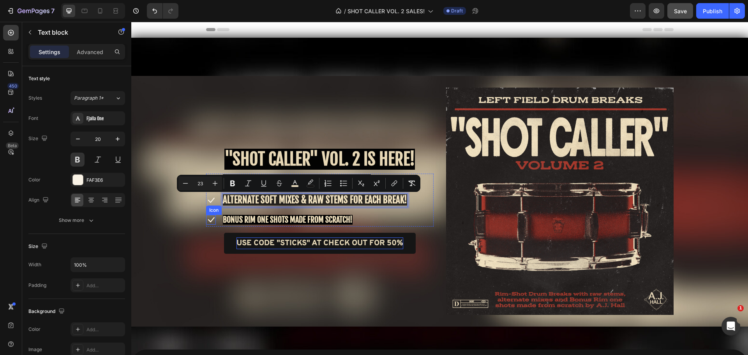
click at [195, 215] on div "⁠⁠⁠⁠⁠⁠⁠ "SHOT CALLER" VOL. 2 IS HERE! Heading Icon 35 DRUM BREAK PLAYED ON VINT…" at bounding box center [439, 202] width 617 height 228
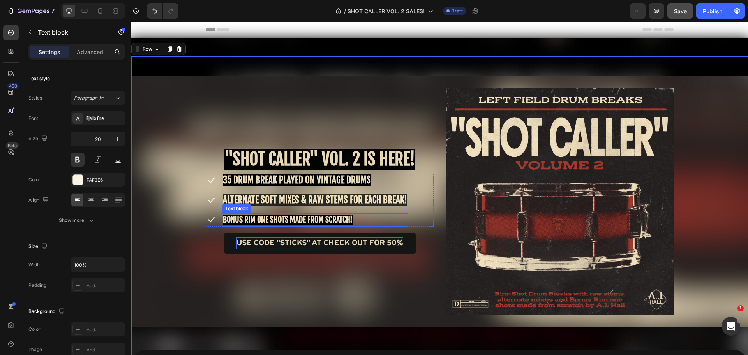
click at [247, 221] on span "BONUS RIM ONE SHOTS MADE FROM SCRATCH!" at bounding box center [288, 220] width 130 height 10
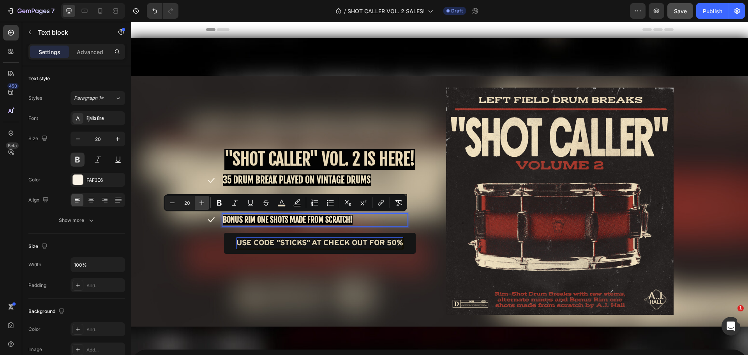
click at [203, 203] on icon "Editor contextual toolbar" at bounding box center [201, 203] width 5 height 5
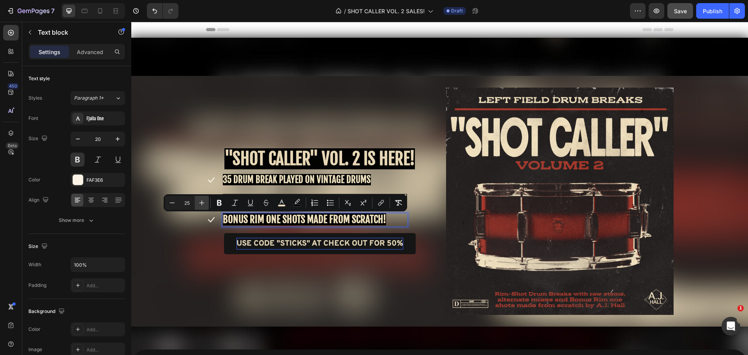
click at [203, 203] on icon "Editor contextual toolbar" at bounding box center [201, 203] width 5 height 5
type input "26"
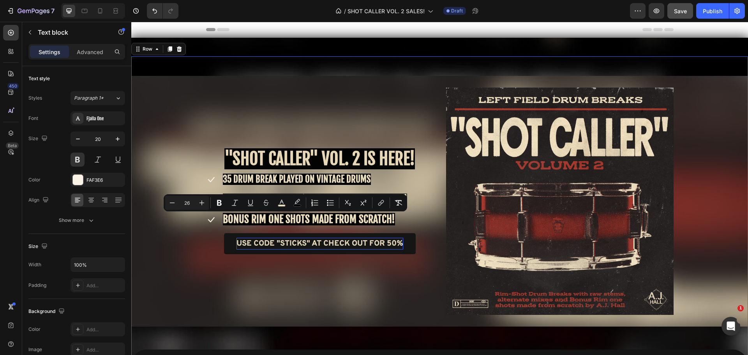
click at [172, 171] on div "⁠⁠⁠⁠⁠⁠⁠ "SHOT CALLER" VOL. 2 IS HERE! Heading Icon 35 DRUM BREAK PLAYED ON VINT…" at bounding box center [439, 202] width 617 height 228
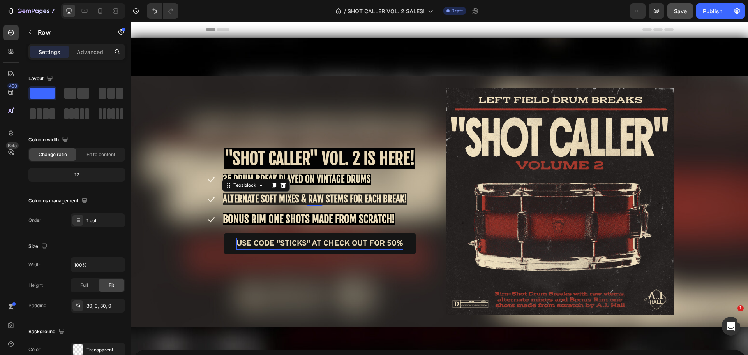
click at [244, 205] on span "ALTERNATE SOFT MIXES & RAW STEMS FOR EACH BREAK!" at bounding box center [315, 199] width 184 height 11
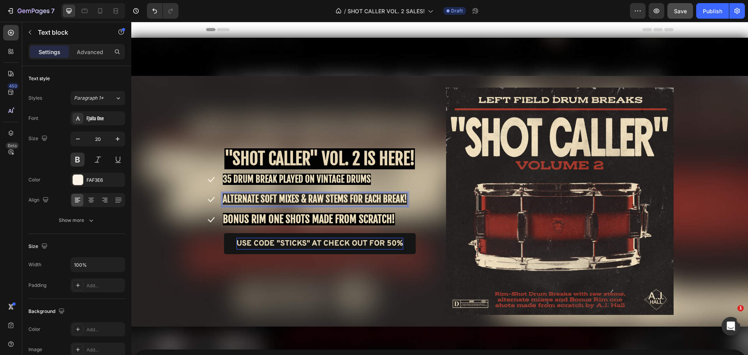
click at [244, 199] on span "ALTERNATE SOFT MIXES & RAW STEMS FOR EACH BREAK!" at bounding box center [315, 199] width 184 height 11
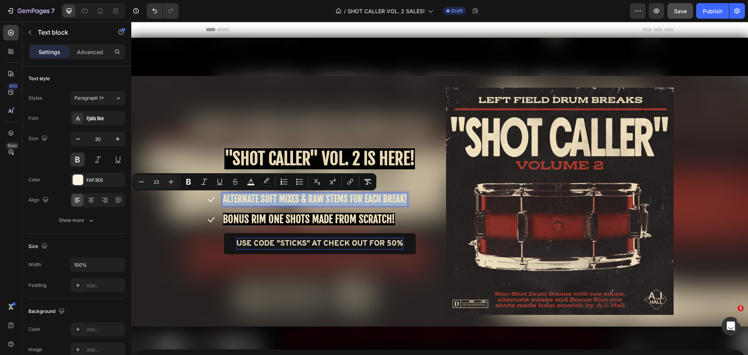
click at [244, 199] on span "ALTERNATE SOFT MIXES & RAW STEMS FOR EACH BREAK!" at bounding box center [315, 199] width 184 height 11
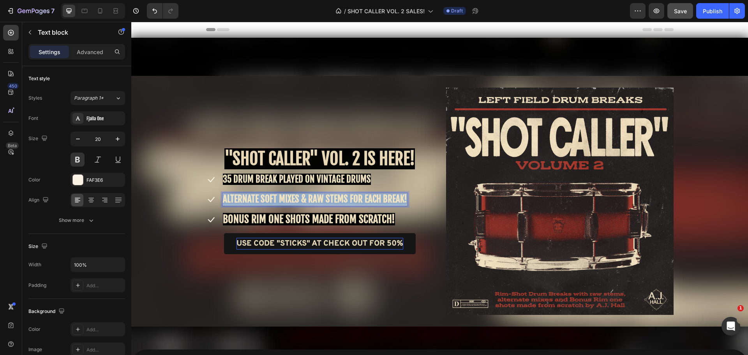
click at [244, 199] on span "ALTERNATE SOFT MIXES & RAW STEMS FOR EACH BREAK!" at bounding box center [315, 199] width 184 height 11
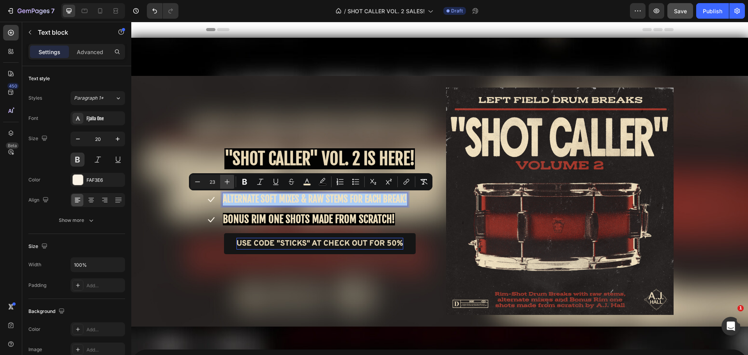
click at [227, 183] on icon "Editor contextual toolbar" at bounding box center [227, 182] width 5 height 5
type input "26"
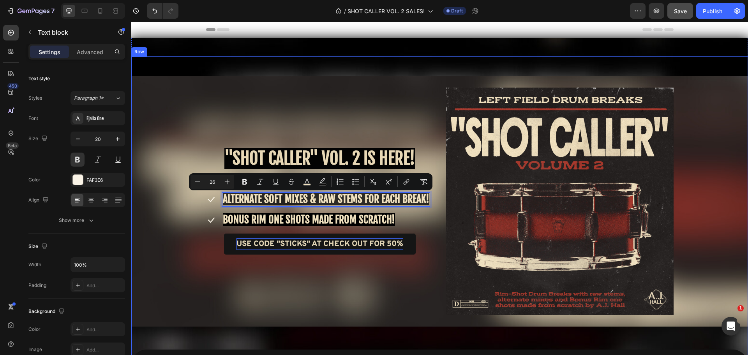
click at [197, 160] on div "⁠⁠⁠⁠⁠⁠⁠ "SHOT CALLER" VOL. 2 IS HERE! Heading Icon 35 DRUM BREAK PLAYED ON VINT…" at bounding box center [439, 202] width 617 height 228
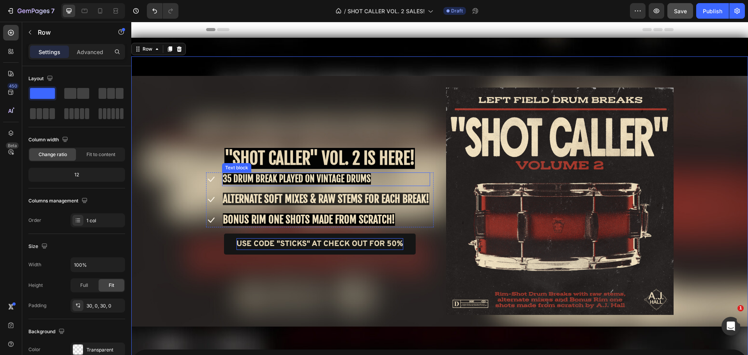
click at [236, 180] on span "35 DRUM BREAK PLAYED ON VINTAGE DRUMS" at bounding box center [297, 178] width 148 height 11
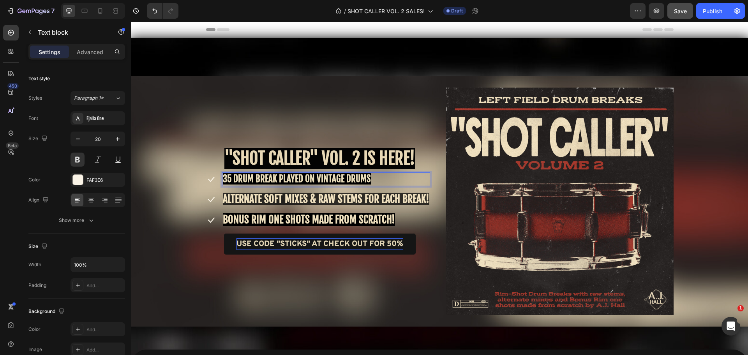
click at [236, 179] on span "35 DRUM BREAK PLAYED ON VINTAGE DRUMS" at bounding box center [297, 178] width 148 height 11
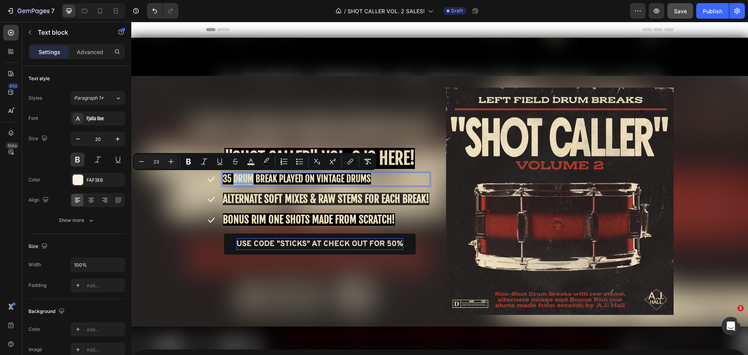
click at [236, 179] on span "35 DRUM BREAK PLAYED ON VINTAGE DRUMS" at bounding box center [297, 178] width 148 height 11
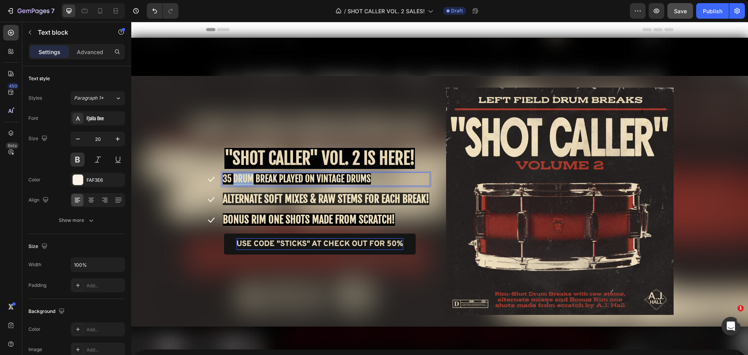
click at [236, 179] on span "35 DRUM BREAK PLAYED ON VINTAGE DRUMS" at bounding box center [297, 178] width 148 height 11
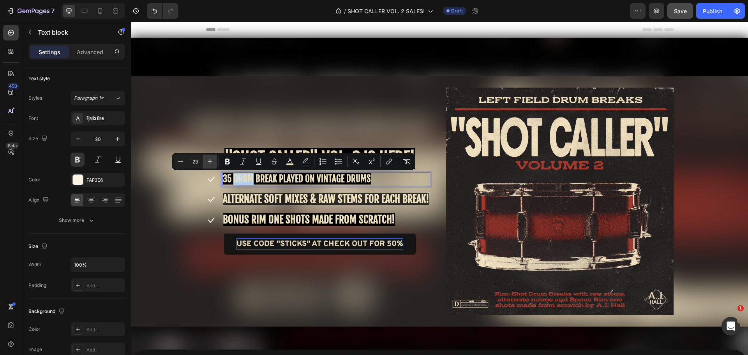
click at [212, 162] on icon "Editor contextual toolbar" at bounding box center [210, 162] width 8 height 8
type input "26"
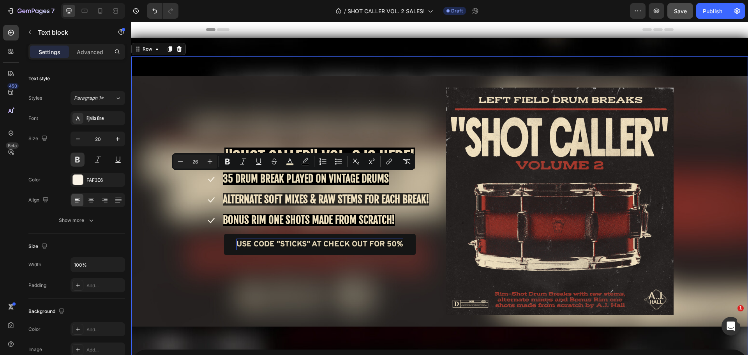
click at [201, 143] on div "⁠⁠⁠⁠⁠⁠⁠ "SHOT CALLER" VOL. 2 IS HERE! Heading Icon 35 DRUM BREAK PLAYED ON VINT…" at bounding box center [439, 202] width 617 height 228
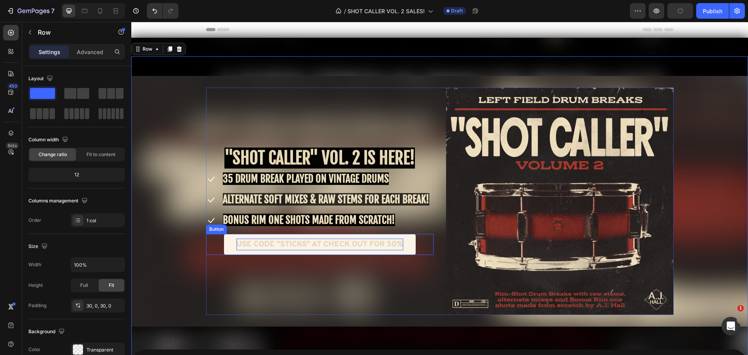
click at [242, 238] on link "USE CODE "STICKS" AT CHECK OUT FOR 50%" at bounding box center [320, 244] width 192 height 21
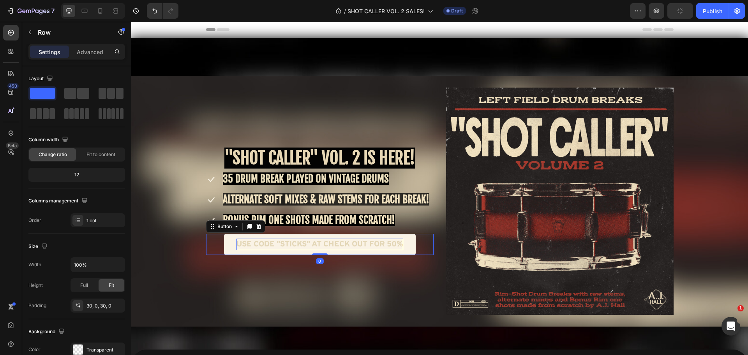
click at [242, 238] on link "USE CODE "STICKS" AT CHECK OUT FOR 50%" at bounding box center [320, 244] width 192 height 21
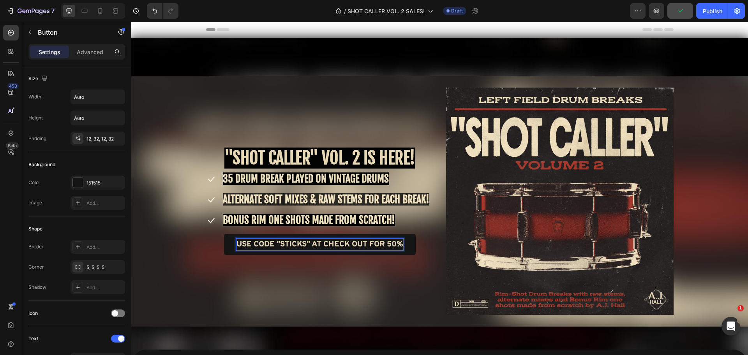
click at [249, 245] on span "USE CODE "STICKS" AT CHECK OUT FOR 50%" at bounding box center [319, 245] width 167 height 10
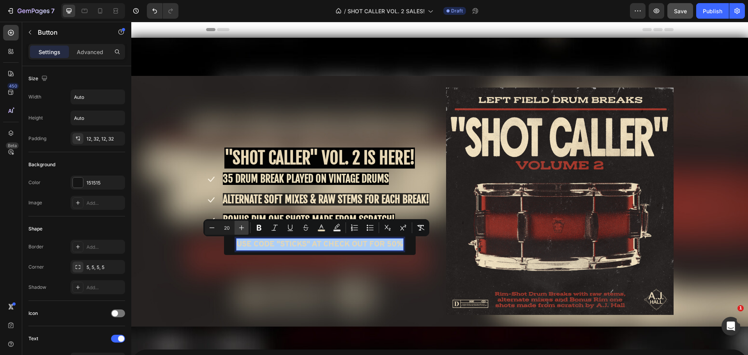
click at [243, 225] on icon "Editor contextual toolbar" at bounding box center [242, 228] width 8 height 8
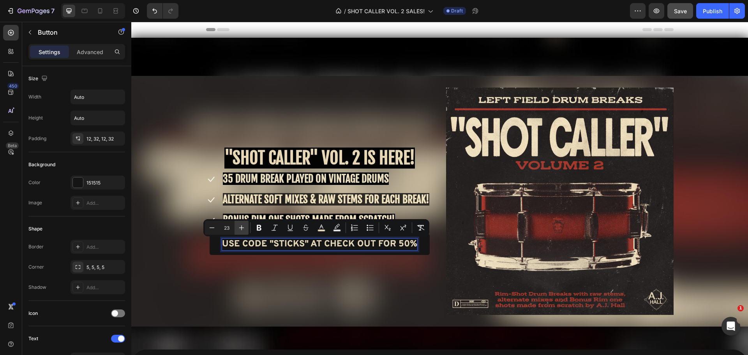
click at [243, 225] on icon "Editor contextual toolbar" at bounding box center [242, 228] width 8 height 8
type input "24"
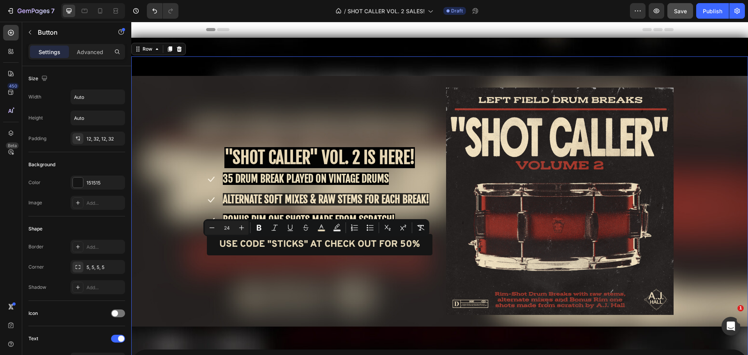
click at [182, 126] on div "⁠⁠⁠⁠⁠⁠⁠ "SHOT CALLER" VOL. 2 IS HERE! Heading Icon 35 DRUM BREAK PLAYED ON VINT…" at bounding box center [439, 202] width 617 height 228
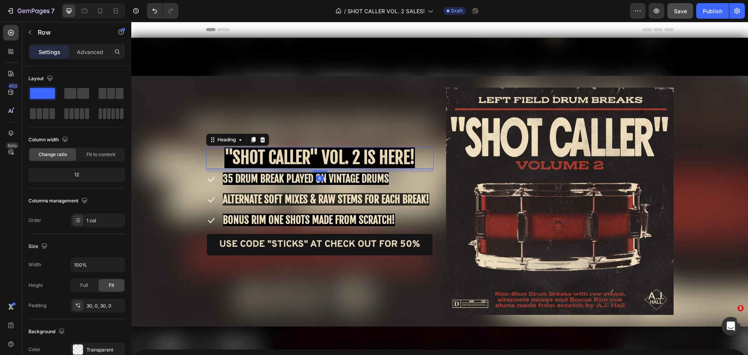
click at [233, 155] on strong ""SHOT CALLER" VOL. 2 IS HERE!" at bounding box center [319, 157] width 191 height 21
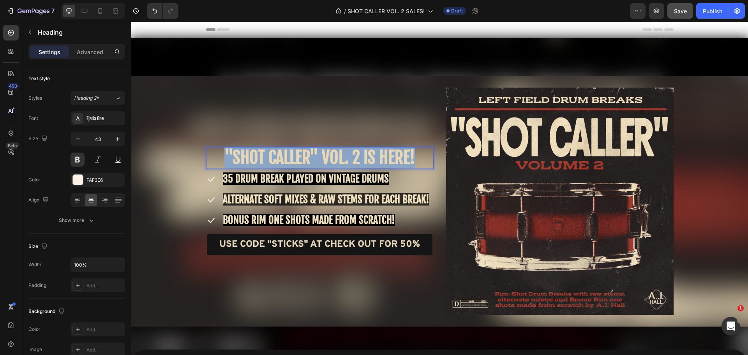
click at [233, 155] on strong ""SHOT CALLER" VOL. 2 IS HERE!" at bounding box center [319, 157] width 191 height 21
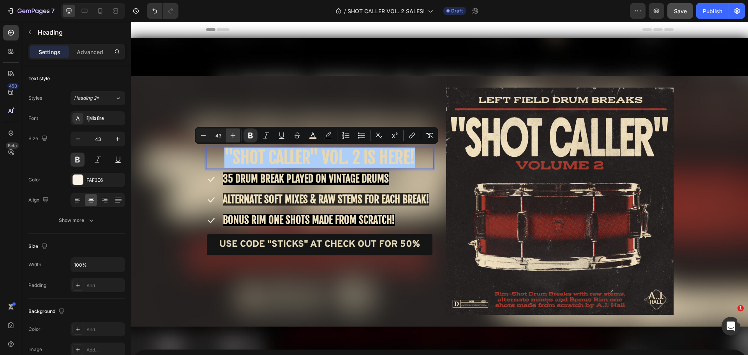
click at [230, 136] on icon "Editor contextual toolbar" at bounding box center [233, 136] width 8 height 8
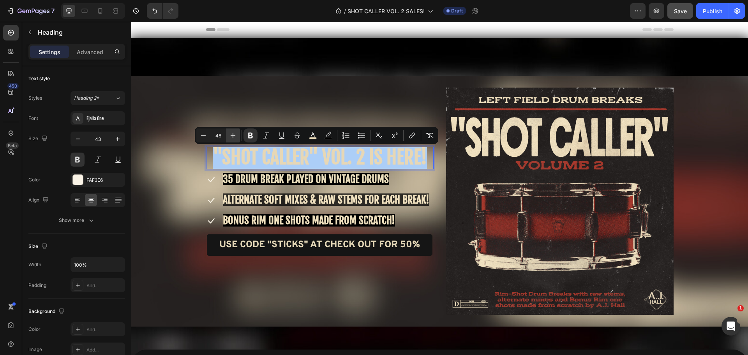
click at [230, 136] on icon "Editor contextual toolbar" at bounding box center [233, 136] width 8 height 8
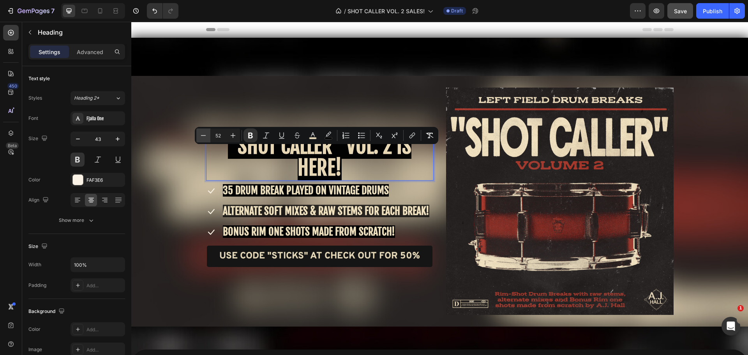
click at [203, 135] on icon "Editor contextual toolbar" at bounding box center [203, 135] width 5 height 0
type input "50"
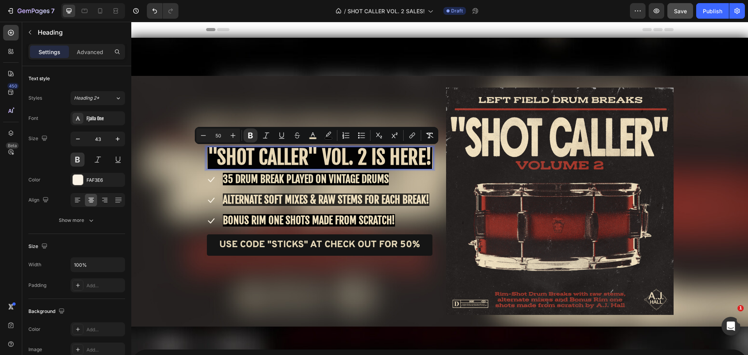
click at [236, 106] on div ""SHOT CALLER" VOL. 2 IS HERE! Heading 8 Icon 35 DRUM BREAK PLAYED ON VINTAGE DR…" at bounding box center [320, 202] width 228 height 228
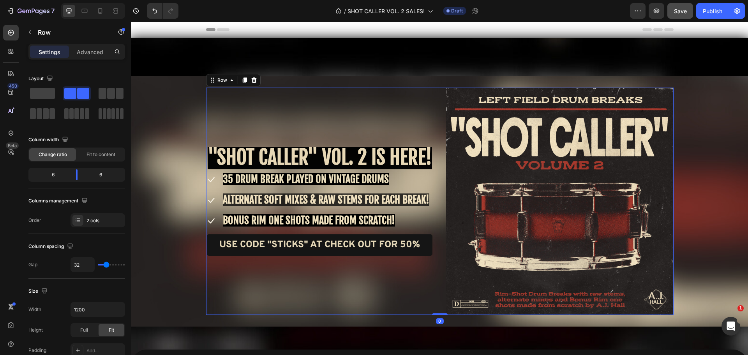
click at [272, 277] on div "⁠⁠⁠⁠⁠⁠⁠ "SHOT CALLER" VOL. 2 IS HERE! Heading Icon 35 DRUM BREAK PLAYED ON VINT…" at bounding box center [320, 202] width 228 height 228
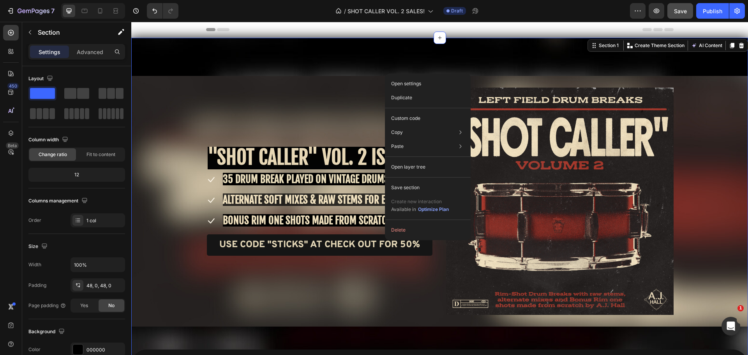
click at [539, 49] on div "⁠⁠⁠⁠⁠⁠⁠ "SHOT CALLER" VOL. 2 IS HERE! Heading Icon 35 DRUM BREAK PLAYED ON VINT…" at bounding box center [439, 219] width 617 height 362
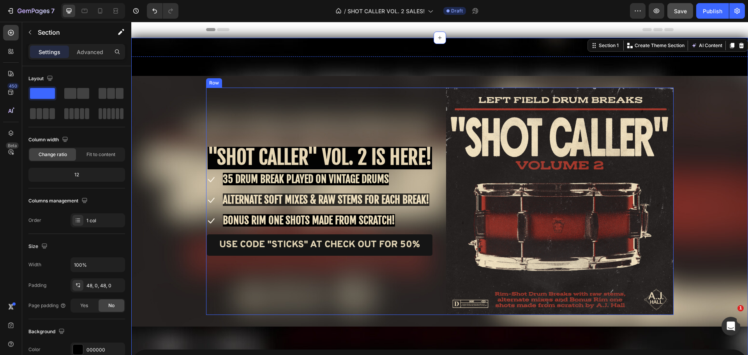
click at [307, 280] on div "⁠⁠⁠⁠⁠⁠⁠ "SHOT CALLER" VOL. 2 IS HERE! Heading Icon 35 DRUM BREAK PLAYED ON VINT…" at bounding box center [320, 202] width 228 height 228
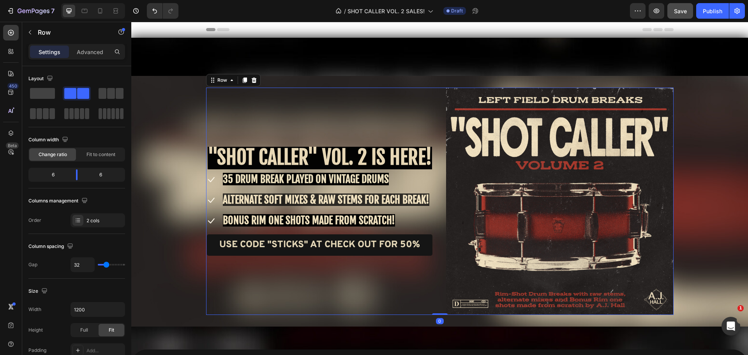
scroll to position [39, 0]
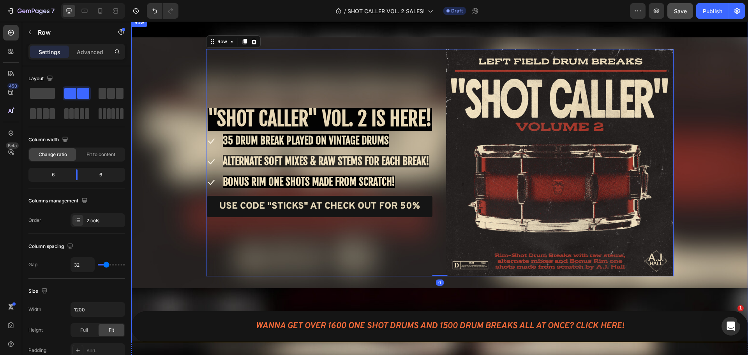
click at [683, 11] on span "Save" at bounding box center [680, 11] width 13 height 7
click at [684, 12] on icon "button" at bounding box center [680, 11] width 8 height 8
click at [683, 11] on icon "button" at bounding box center [680, 11] width 8 height 8
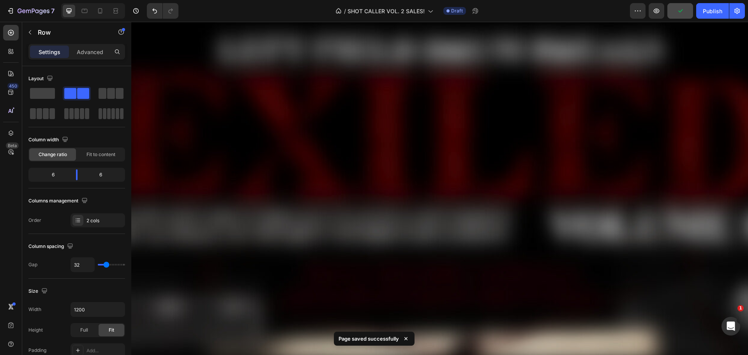
scroll to position [411, 0]
